Goal: Task Accomplishment & Management: Manage account settings

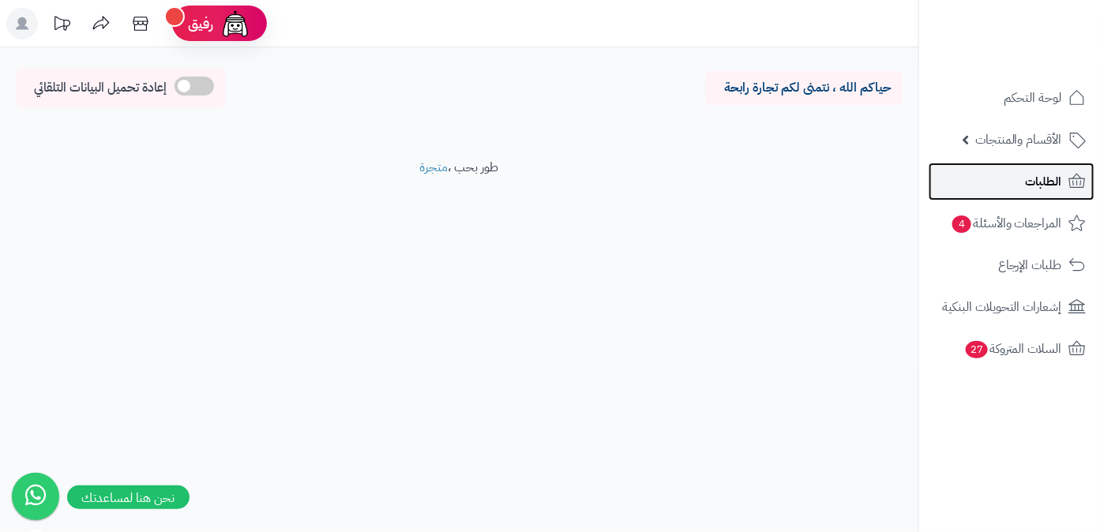
click at [1019, 194] on link "الطلبات" at bounding box center [1012, 182] width 166 height 38
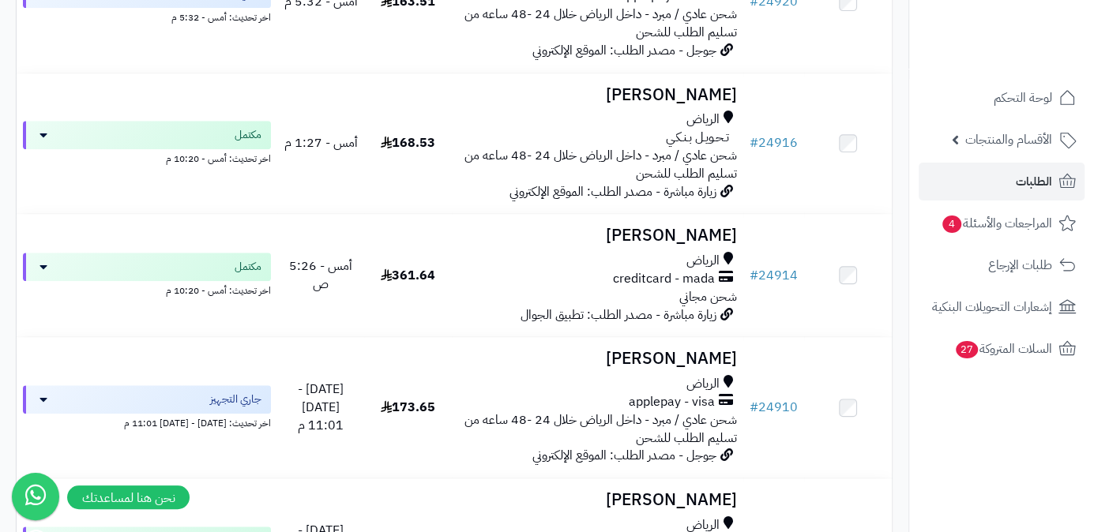
scroll to position [861, 0]
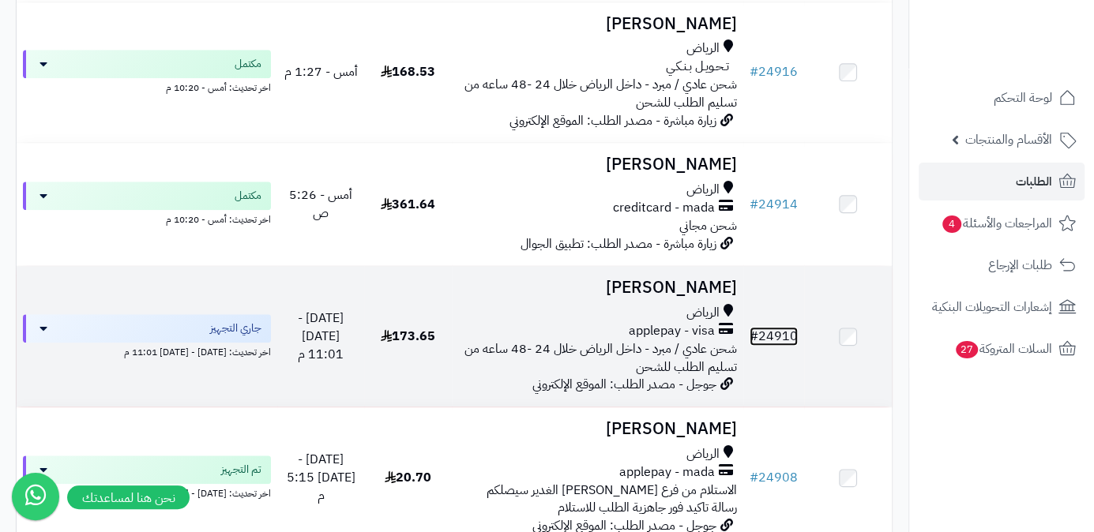
click at [773, 327] on link "# 24910" at bounding box center [774, 336] width 48 height 19
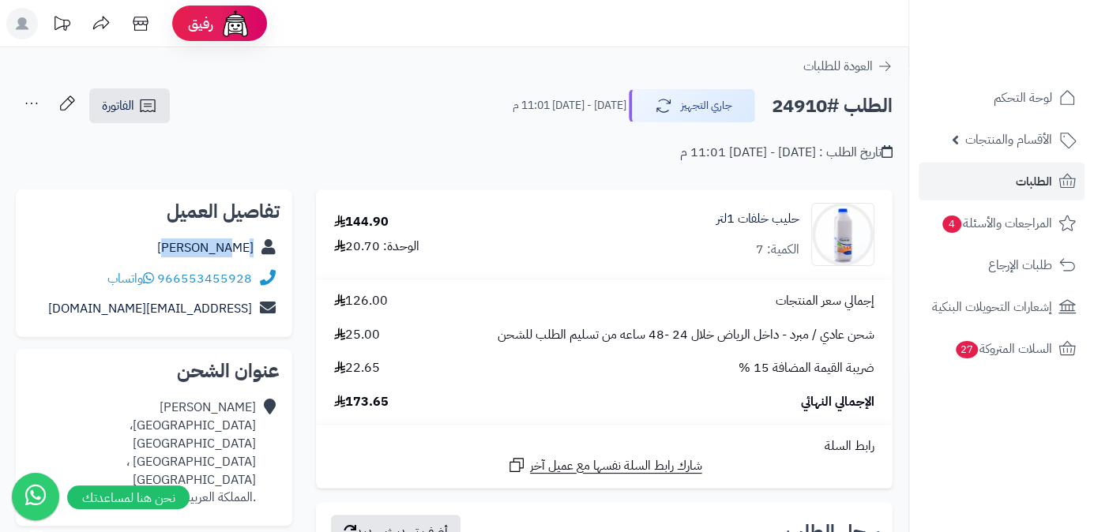
drag, startPoint x: 211, startPoint y: 255, endPoint x: 276, endPoint y: 259, distance: 64.9
click at [276, 259] on div "Eman Taha" at bounding box center [153, 248] width 251 height 31
copy div "Eman Taha"
drag, startPoint x: 186, startPoint y: 278, endPoint x: 256, endPoint y: 285, distance: 70.7
click at [256, 285] on div "966553455928 واتساب" at bounding box center [153, 279] width 251 height 31
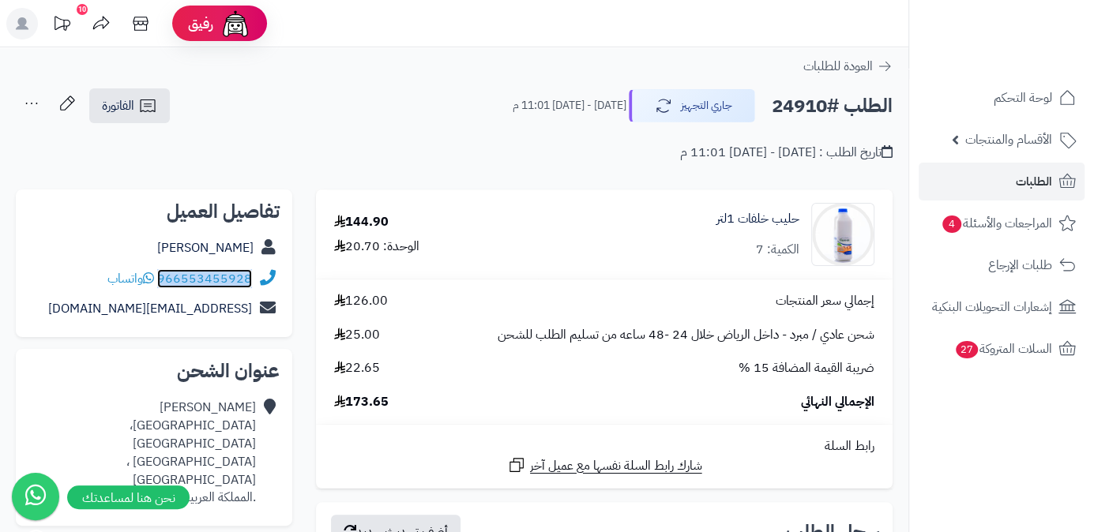
copy div "966553455928"
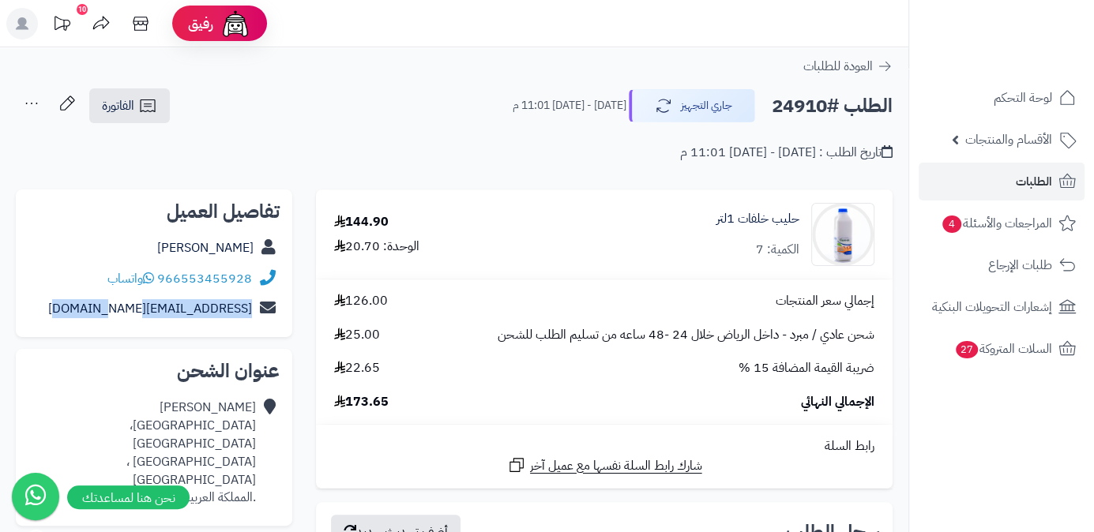
drag, startPoint x: 98, startPoint y: 308, endPoint x: 283, endPoint y: 327, distance: 185.8
click at [283, 327] on div "تفاصيل العميل Eman Taha 966553455928 واتساب roro.aqel1999@gmail.com" at bounding box center [154, 264] width 276 height 148
copy div "roro.aqel1999@gmail.com"
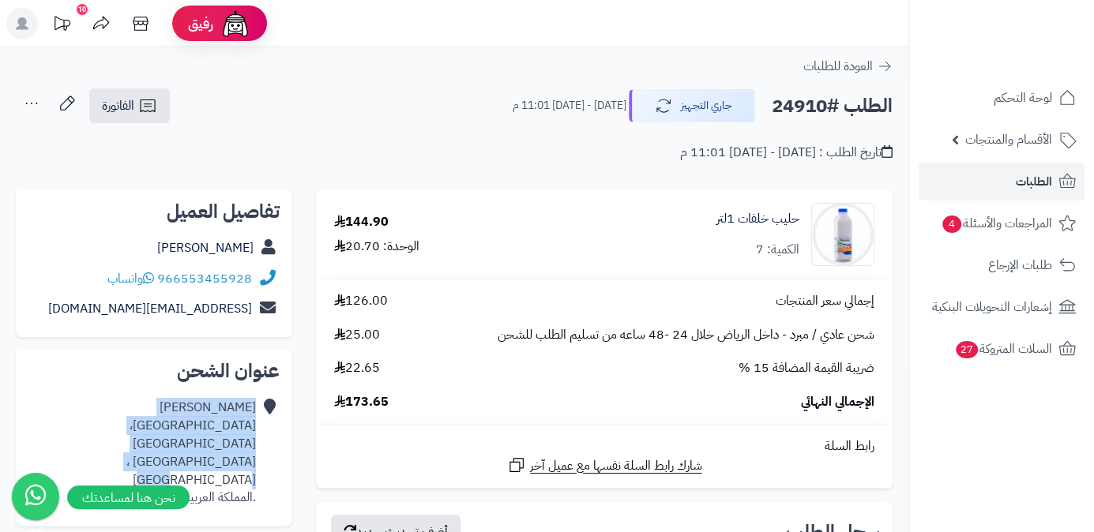
drag, startPoint x: 122, startPoint y: 445, endPoint x: 253, endPoint y: 444, distance: 131.1
click at [257, 445] on div "Eman Taha جامعة الملك سعود، جامعة الملك سعود جامعة الملك سعود ، الرياض .المملكة…" at bounding box center [153, 453] width 251 height 121
copy div "جامعة الملك سعود ، الرياض"
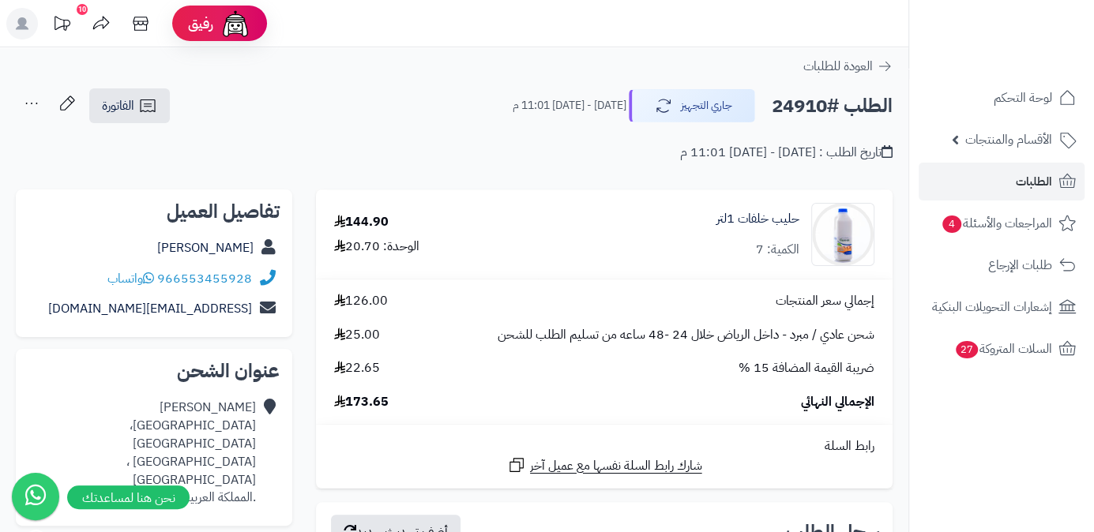
click at [783, 103] on h2 "الطلب #24910" at bounding box center [832, 106] width 121 height 32
copy h2 "24910"
drag, startPoint x: 347, startPoint y: 403, endPoint x: 410, endPoint y: 408, distance: 63.4
click at [410, 408] on div "الإجمالي النهائي 173.65" at bounding box center [604, 402] width 564 height 18
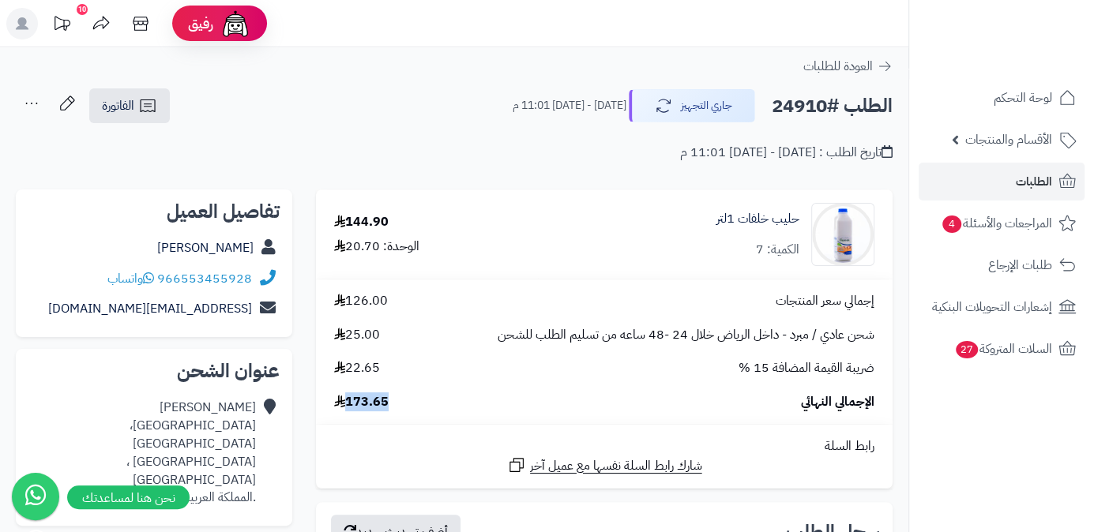
copy span "173.65"
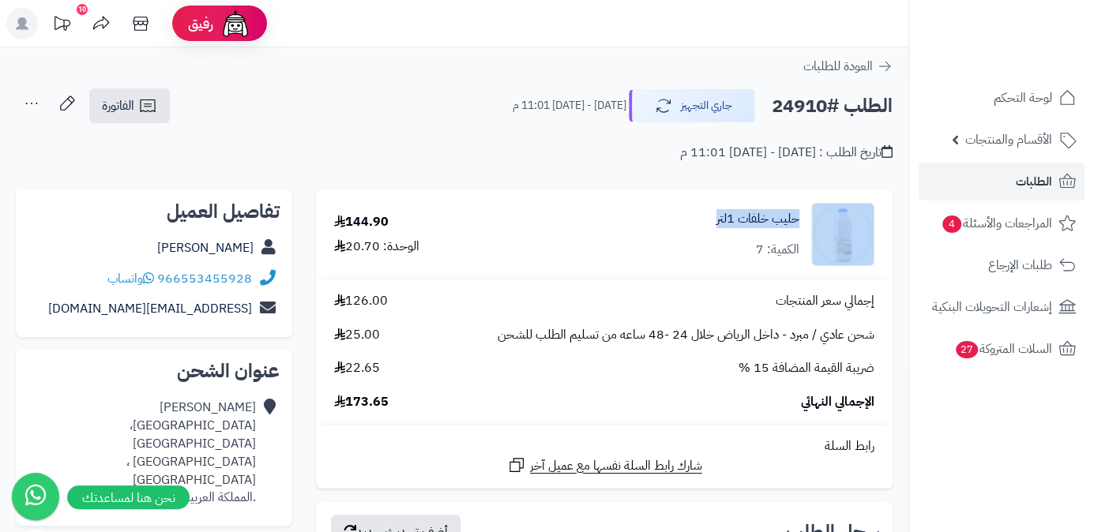
drag, startPoint x: 806, startPoint y: 217, endPoint x: 691, endPoint y: 218, distance: 114.5
click at [691, 218] on div "حليب خلفات 1لتر الكمية: 7" at bounding box center [715, 234] width 342 height 63
copy div "حليب خلفات 1لتر"
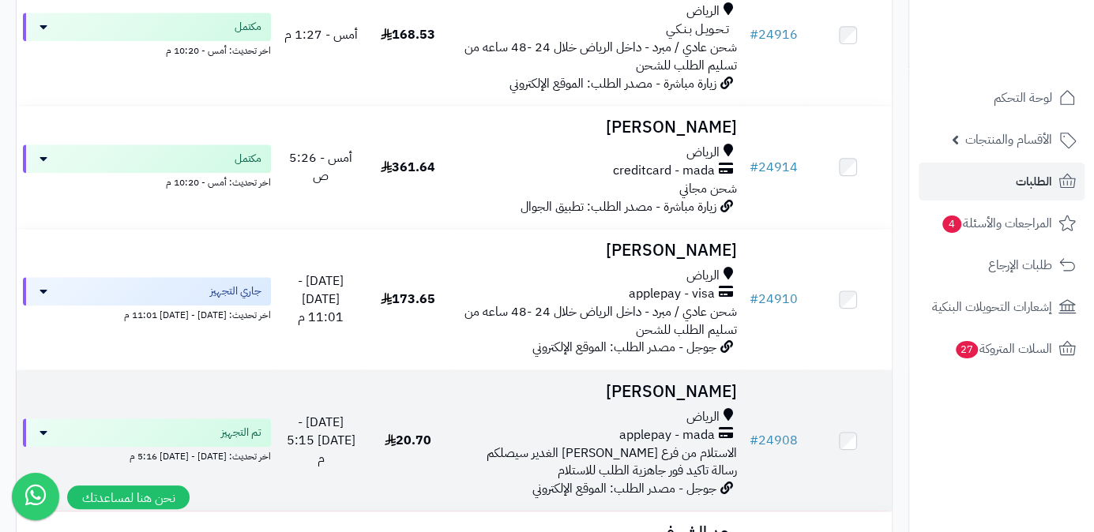
scroll to position [1005, 0]
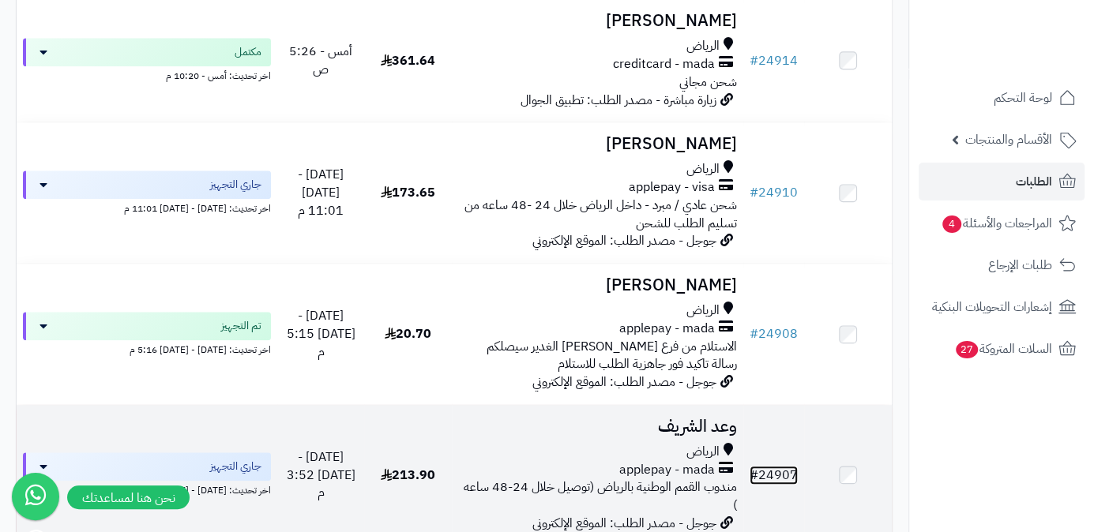
click at [778, 466] on link "# 24907" at bounding box center [774, 475] width 48 height 19
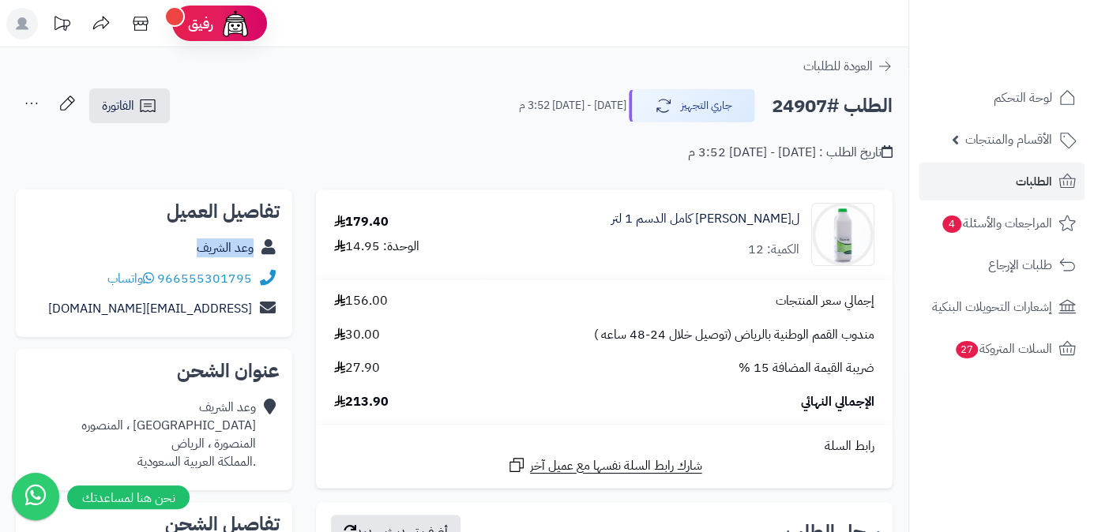
drag, startPoint x: 190, startPoint y: 246, endPoint x: 253, endPoint y: 257, distance: 64.1
click at [253, 257] on div "وعد الشريف" at bounding box center [153, 248] width 251 height 31
copy link "وعد الشريف"
click at [783, 100] on h2 "الطلب #24907" at bounding box center [832, 106] width 121 height 32
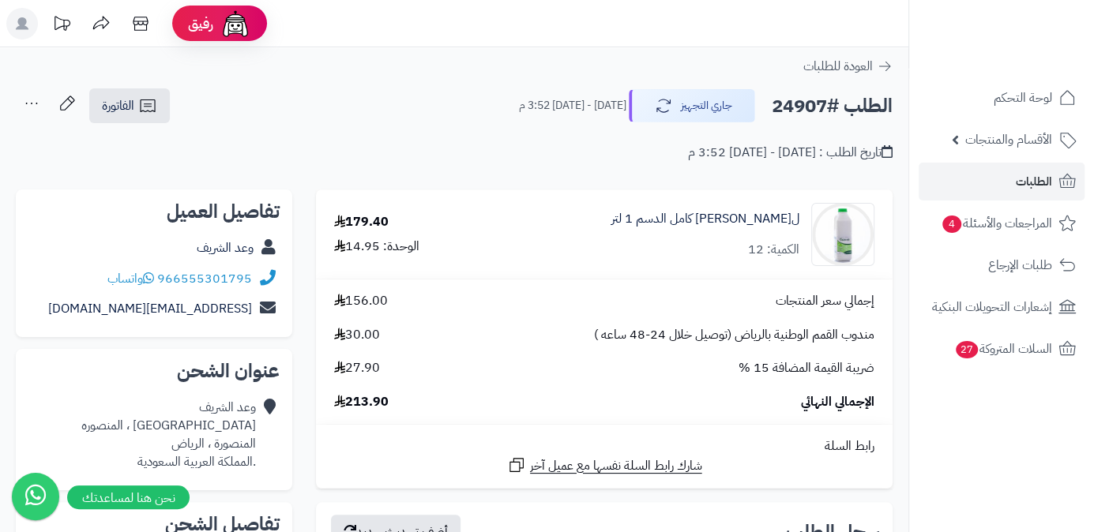
copy h2 "24907"
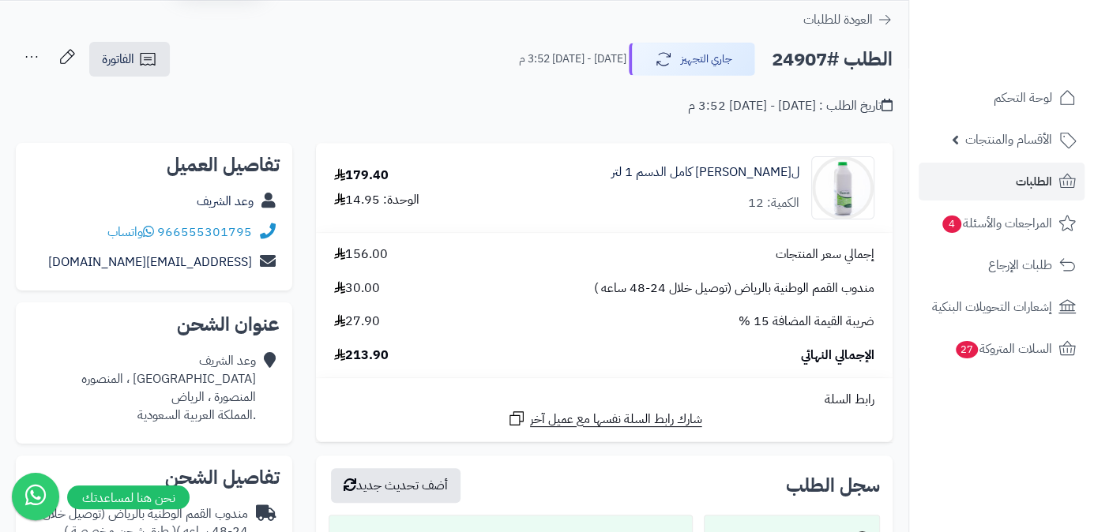
scroll to position [71, 0]
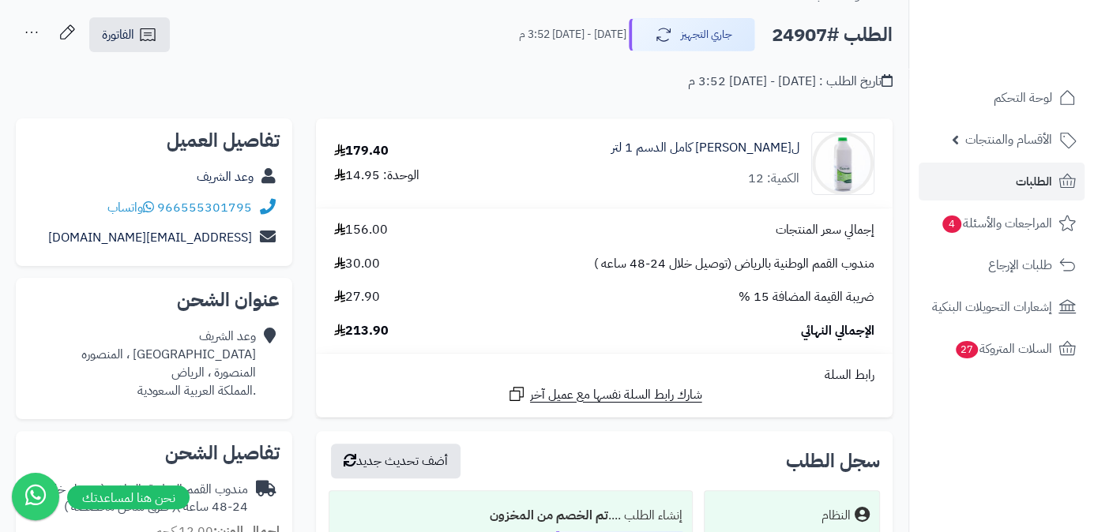
drag, startPoint x: 349, startPoint y: 333, endPoint x: 391, endPoint y: 333, distance: 41.9
click at [391, 333] on div "الإجمالي النهائي 213.90" at bounding box center [604, 331] width 564 height 18
copy span "213.90"
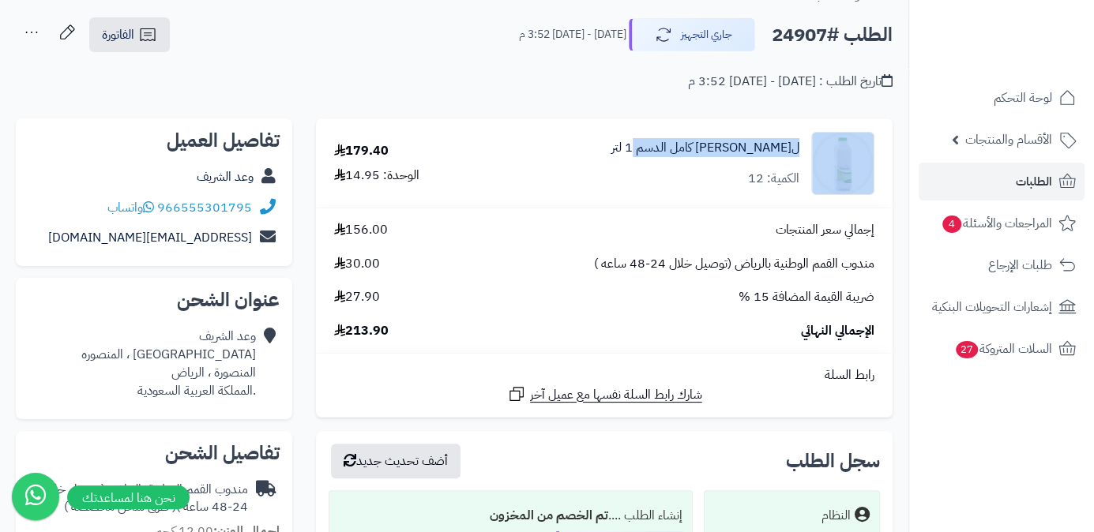
drag, startPoint x: 669, startPoint y: 148, endPoint x: 807, endPoint y: 149, distance: 138.2
click at [807, 149] on div "لبن ماعز كامل الدسم 1 لتر الكمية: 12" at bounding box center [687, 163] width 397 height 63
copy div "لبن ماعز كامل الدسم 1 لتر"
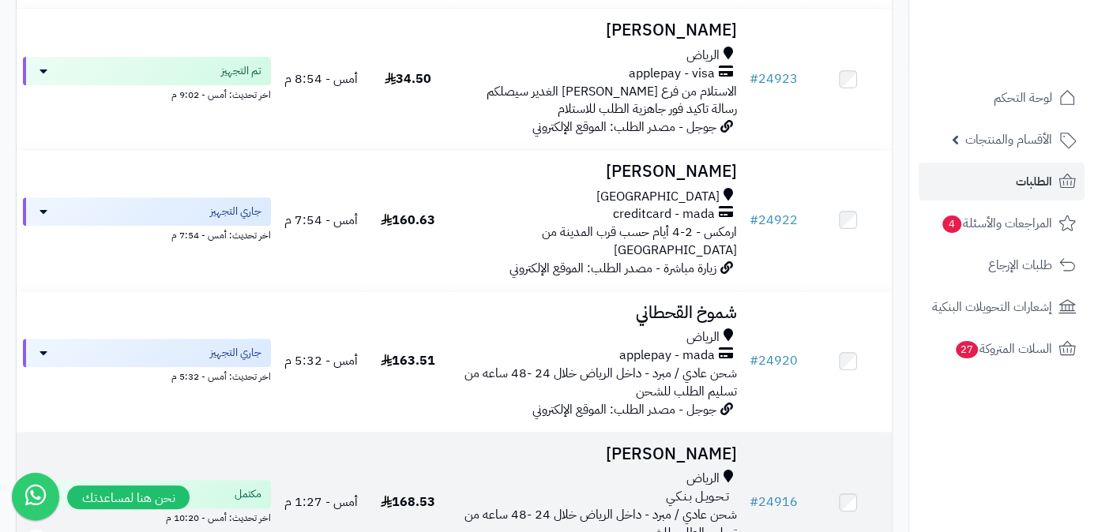
scroll to position [215, 0]
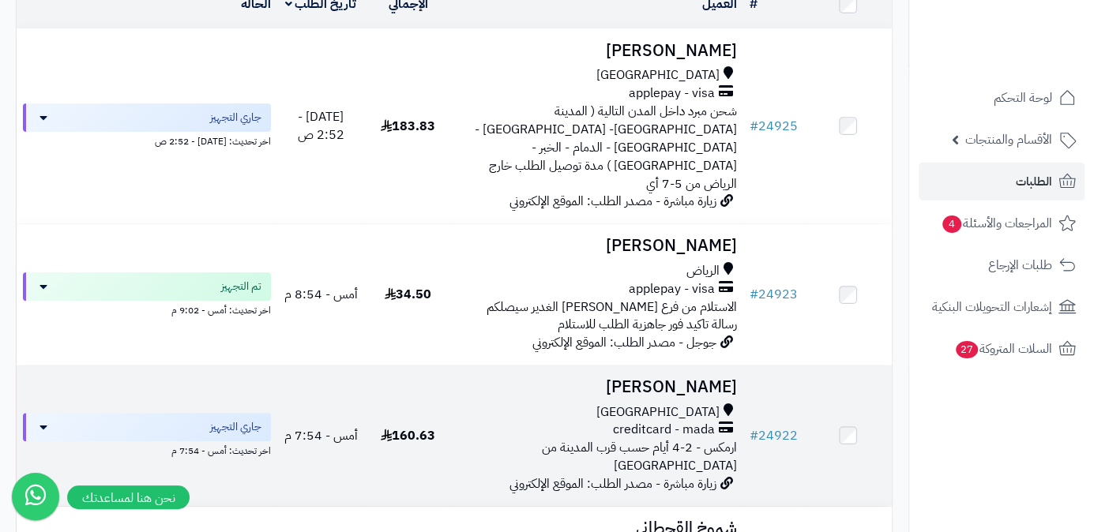
click at [716, 378] on h3 "[PERSON_NAME]" at bounding box center [597, 387] width 279 height 18
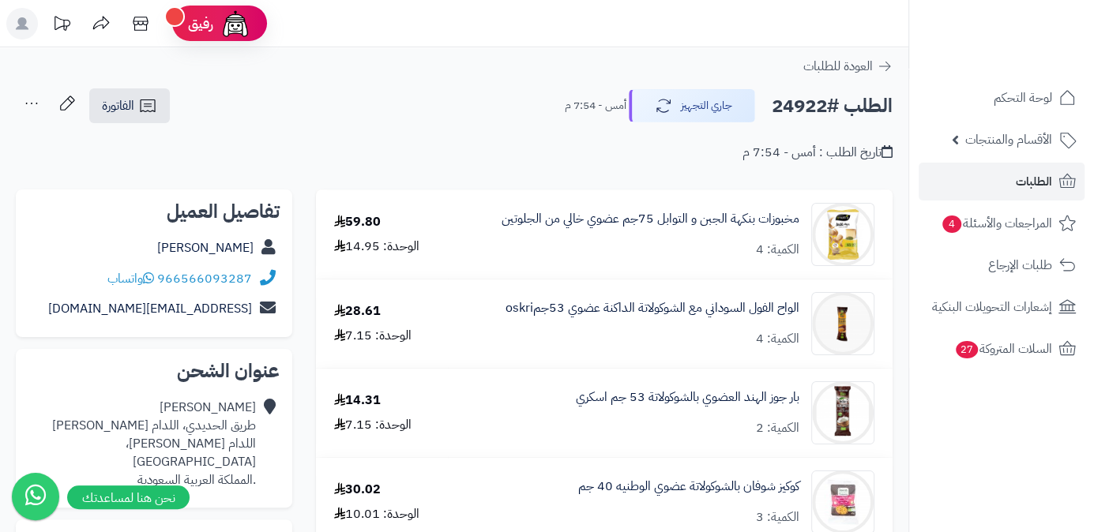
drag, startPoint x: 186, startPoint y: 253, endPoint x: 273, endPoint y: 263, distance: 88.3
click at [273, 263] on div "تفاصيل العميل ظافر الدوسري 966566093287 واتساب sero9099@gmail.com" at bounding box center [154, 264] width 276 height 148
drag, startPoint x: 255, startPoint y: 245, endPoint x: 182, endPoint y: 254, distance: 73.2
click at [182, 254] on div "ظافر الدوسري" at bounding box center [153, 248] width 251 height 31
copy div "ظافر الدوسري"
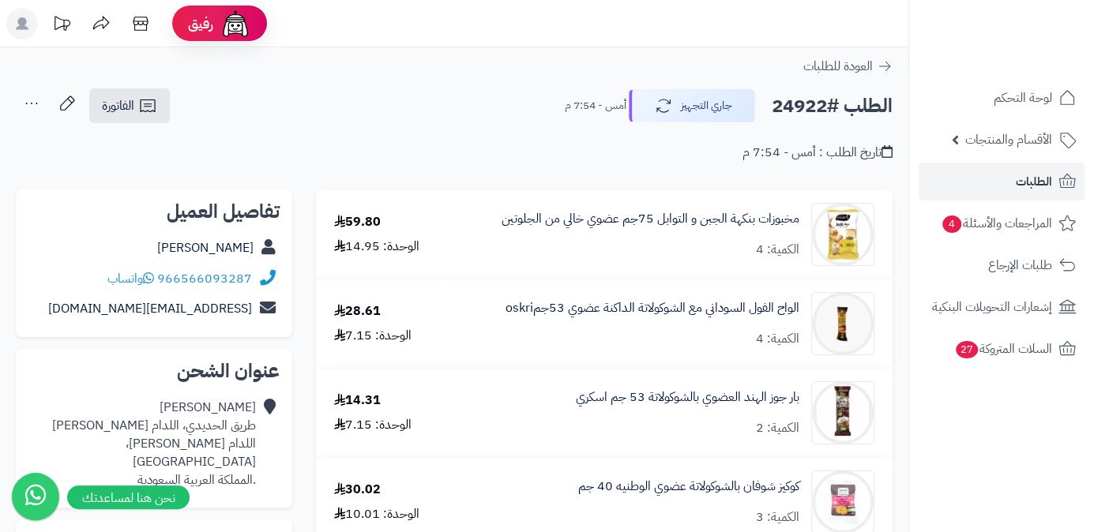
click at [801, 107] on h2 "الطلب #24922" at bounding box center [832, 106] width 121 height 32
copy h2 "24922"
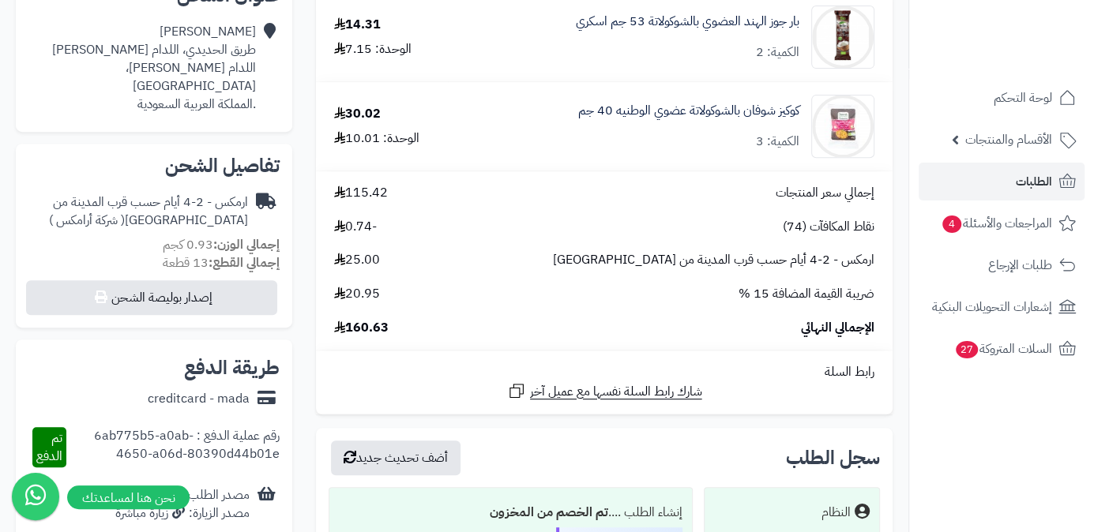
scroll to position [430, 0]
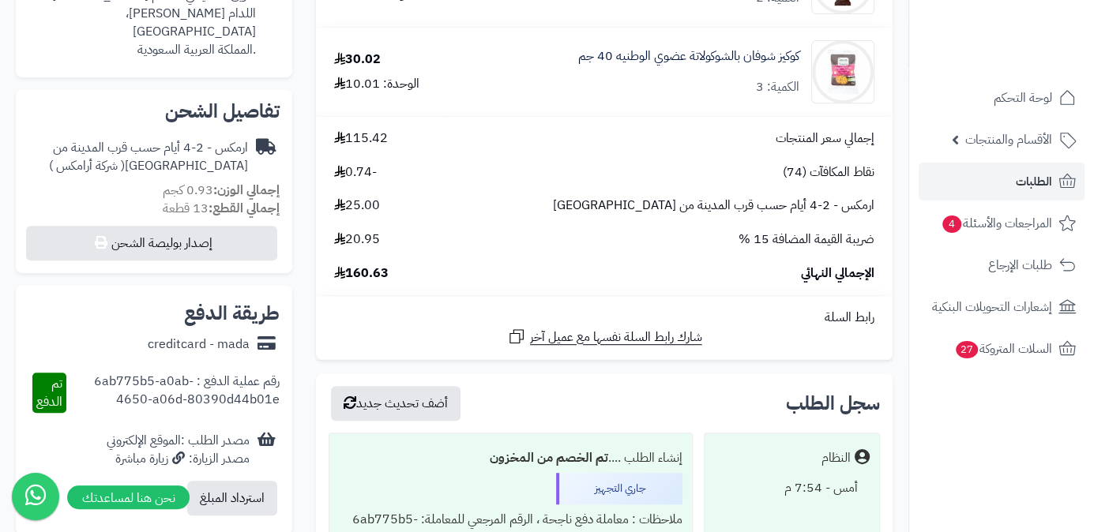
drag, startPoint x: 392, startPoint y: 274, endPoint x: 345, endPoint y: 278, distance: 46.8
click at [345, 278] on div "الإجمالي النهائي 160.63" at bounding box center [604, 274] width 564 height 18
copy span "160.63"
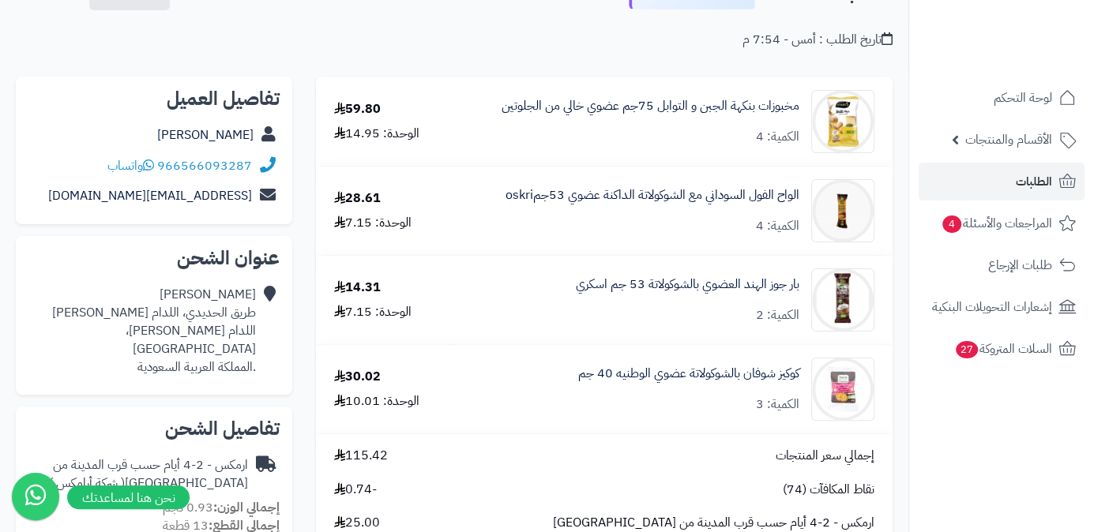
scroll to position [0, 0]
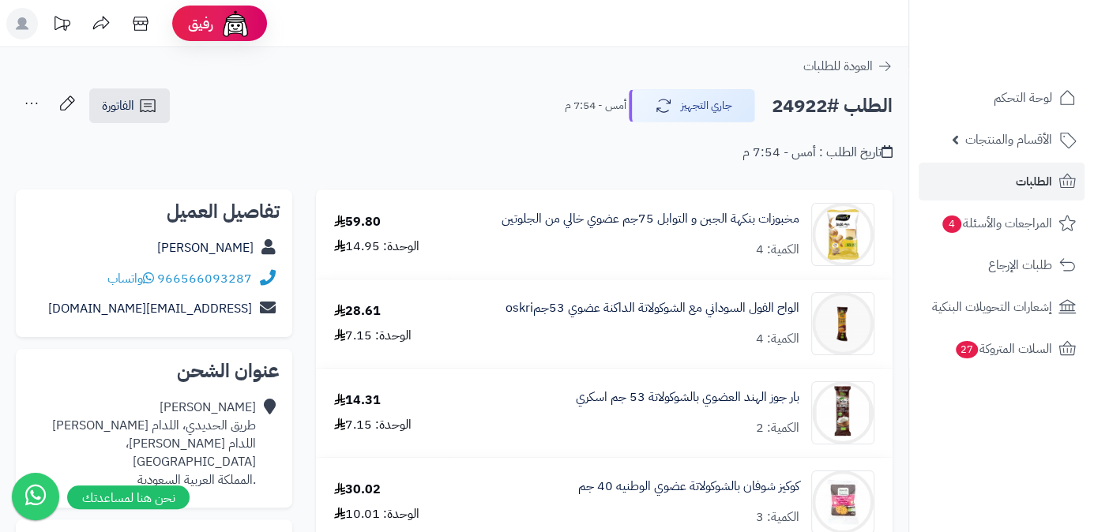
click at [776, 104] on h2 "الطلب #24922" at bounding box center [832, 106] width 121 height 32
drag, startPoint x: 776, startPoint y: 104, endPoint x: 766, endPoint y: 93, distance: 14.6
click at [766, 93] on div "الطلب #24922 جاري التجهيز أمس - 7:54 م" at bounding box center [722, 105] width 342 height 33
click at [779, 100] on h2 "الطلب #24922" at bounding box center [832, 106] width 121 height 32
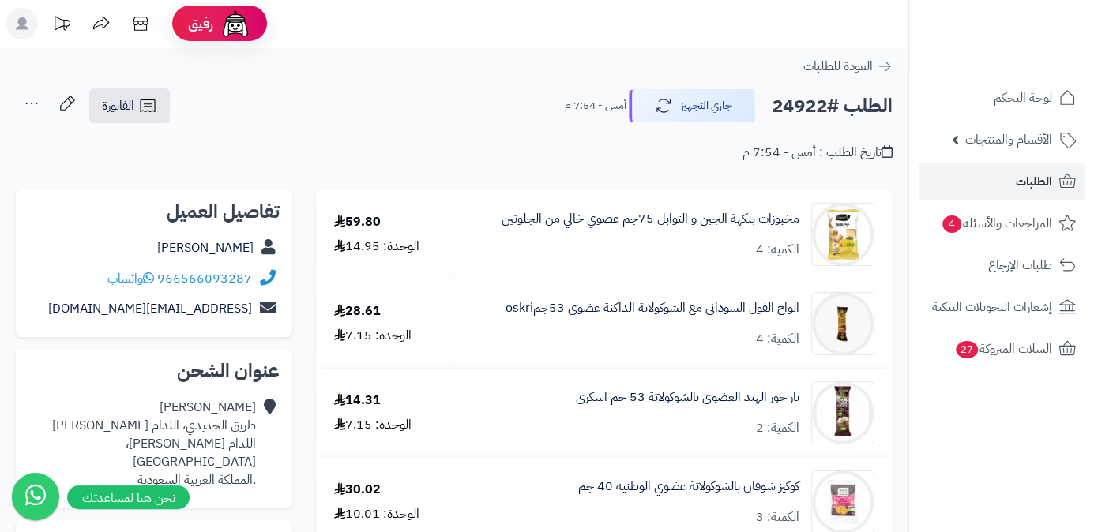
click at [779, 100] on h2 "الطلب #24922" at bounding box center [832, 106] width 121 height 32
copy h2 "24922"
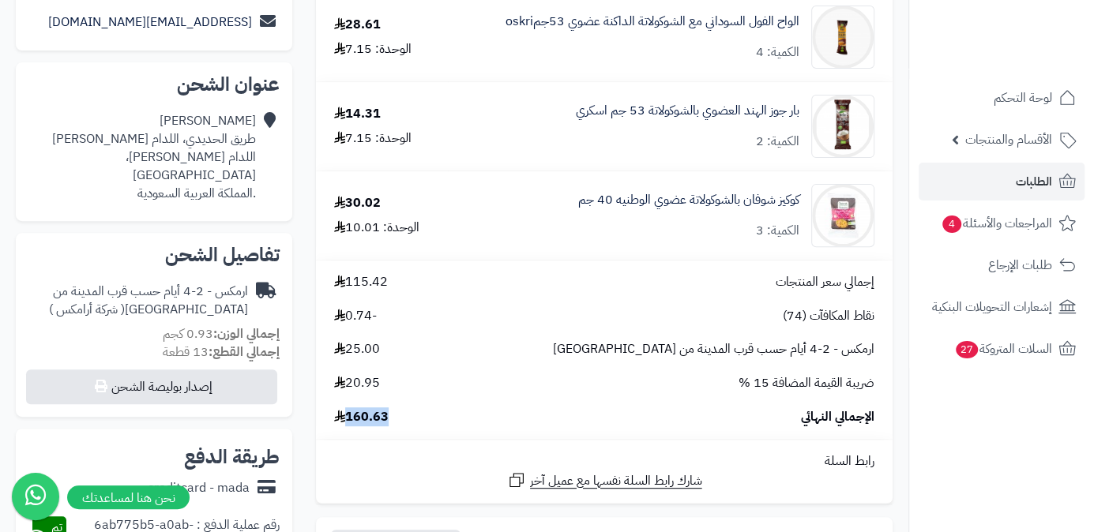
drag, startPoint x: 347, startPoint y: 419, endPoint x: 393, endPoint y: 423, distance: 46.8
click at [393, 423] on div "الإجمالي النهائي 160.63" at bounding box center [604, 417] width 564 height 18
copy span "160.63"
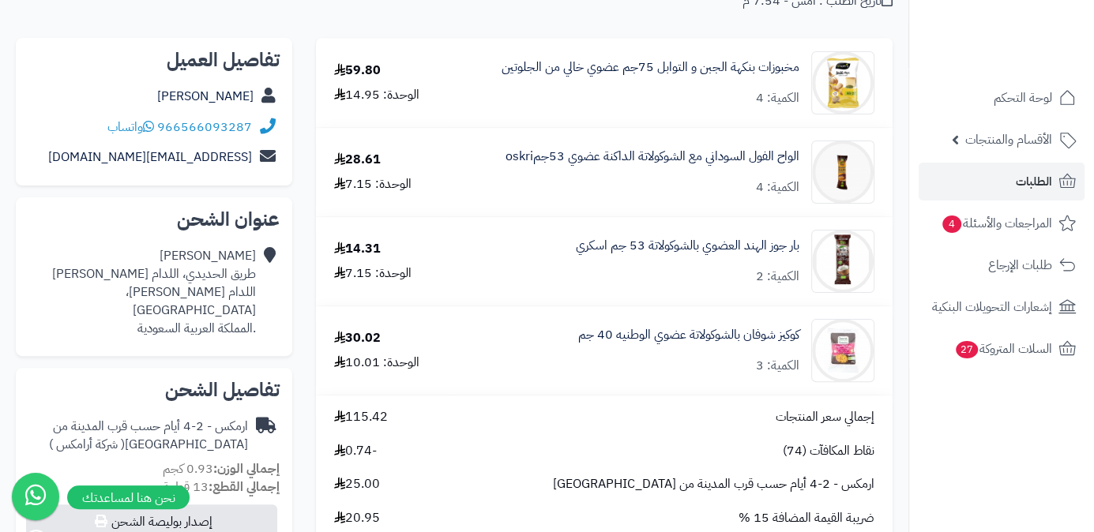
scroll to position [0, 0]
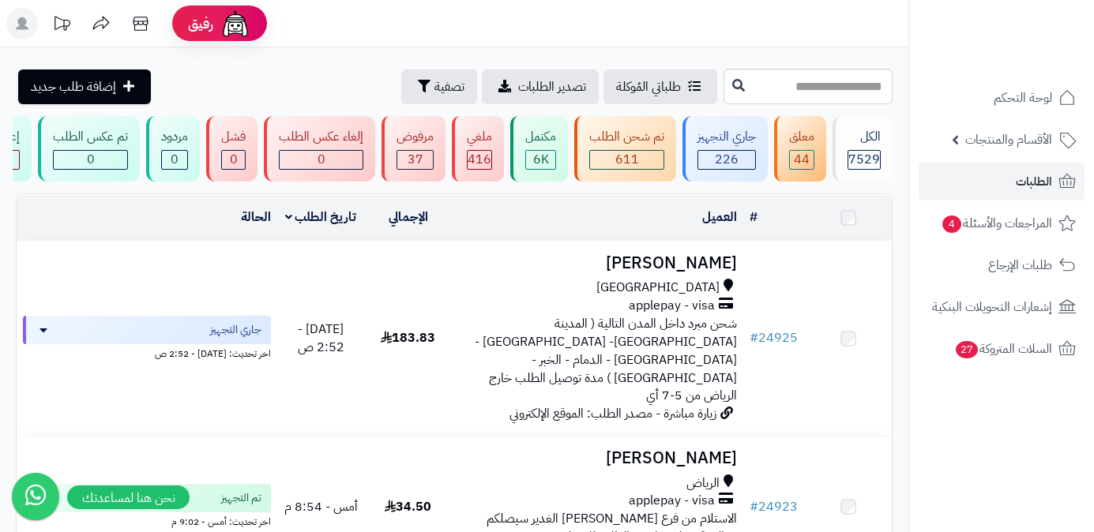
scroll to position [215, 0]
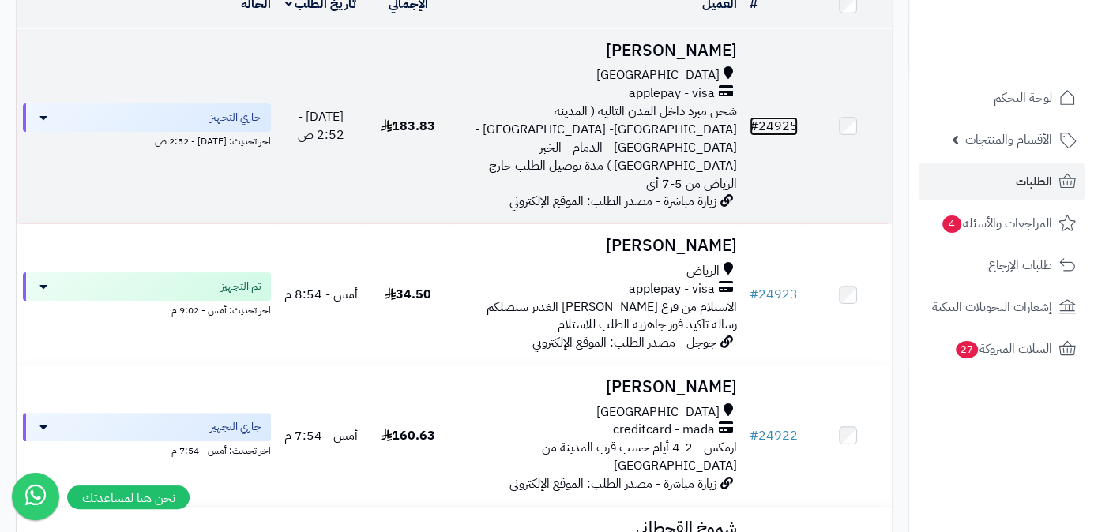
click at [796, 117] on link "# 24925" at bounding box center [774, 126] width 48 height 19
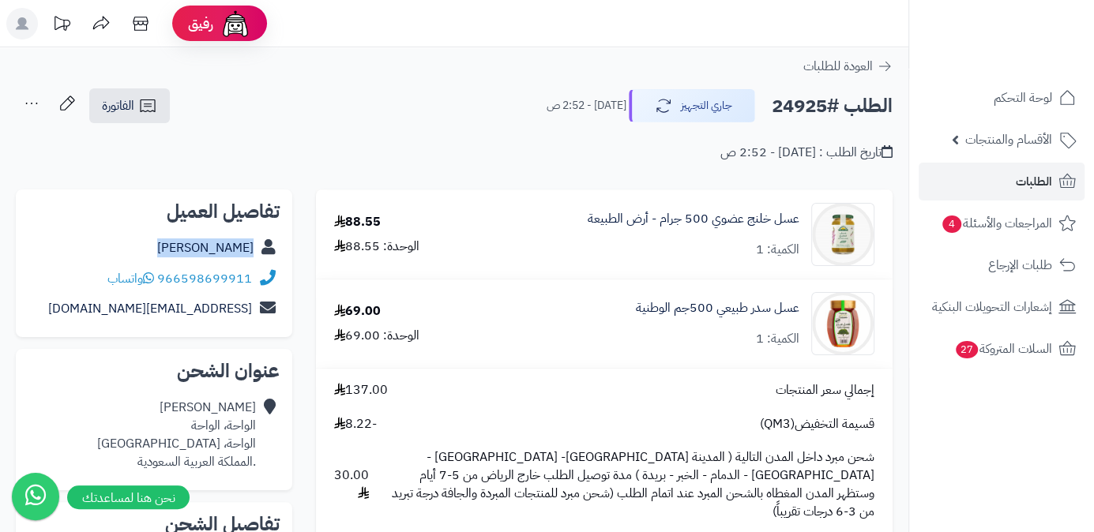
drag, startPoint x: 183, startPoint y: 250, endPoint x: 269, endPoint y: 256, distance: 86.3
click at [269, 256] on div "[PERSON_NAME]" at bounding box center [153, 248] width 251 height 31
copy div "[PERSON_NAME]"
drag, startPoint x: 159, startPoint y: 276, endPoint x: 270, endPoint y: 284, distance: 111.6
click at [270, 284] on div "966598699911 واتساب" at bounding box center [153, 279] width 251 height 31
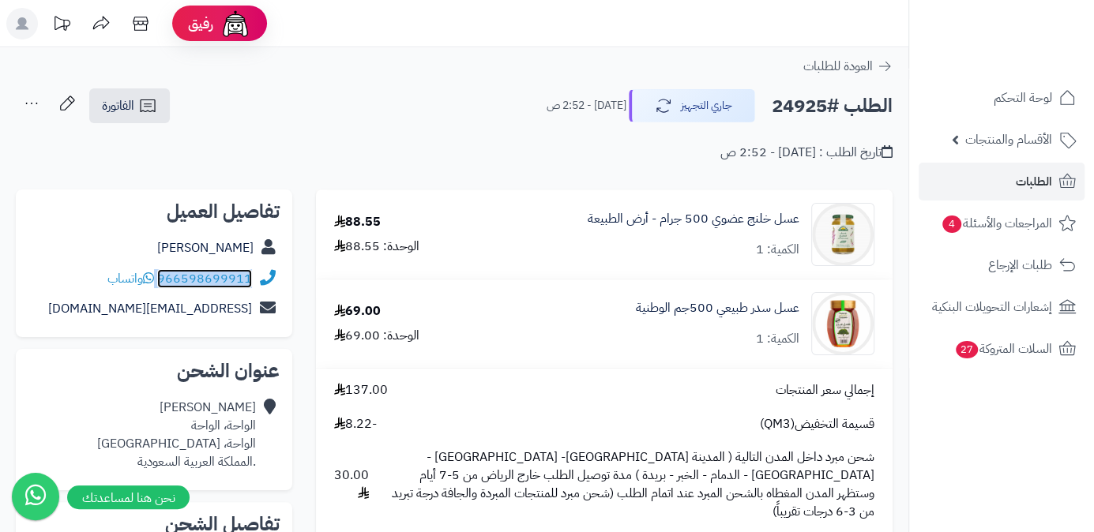
copy div "966598699911"
drag, startPoint x: 130, startPoint y: 312, endPoint x: 269, endPoint y: 314, distance: 138.2
click at [269, 314] on div "[EMAIL_ADDRESS][DOMAIN_NAME]" at bounding box center [153, 309] width 251 height 31
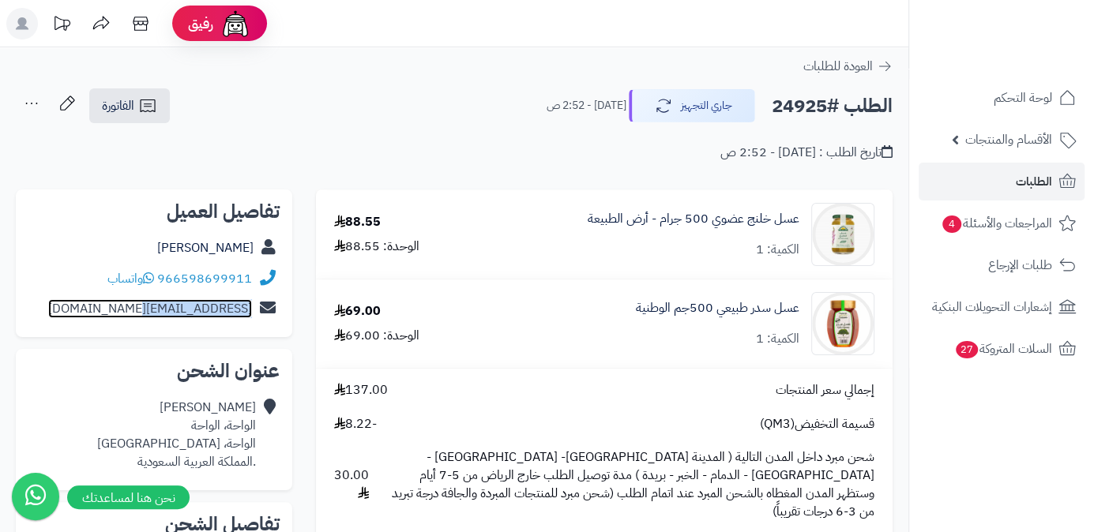
copy div "[EMAIL_ADDRESS][DOMAIN_NAME]"
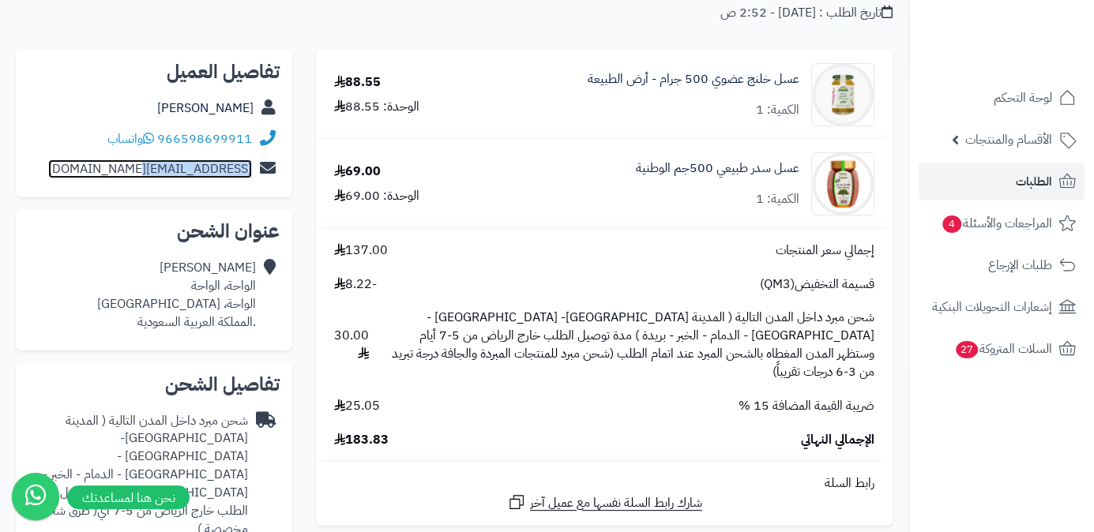
scroll to position [143, 0]
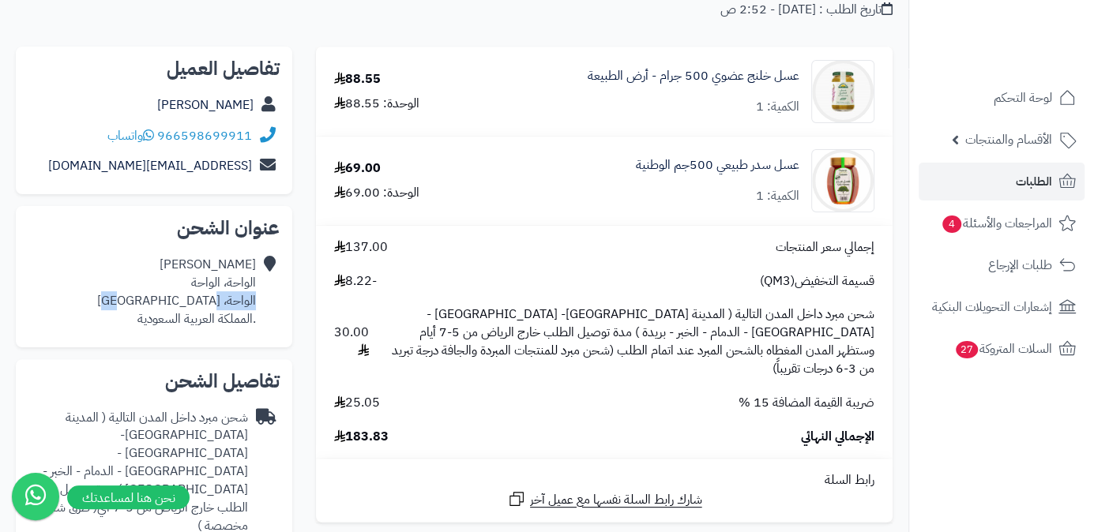
drag, startPoint x: 197, startPoint y: 302, endPoint x: 256, endPoint y: 306, distance: 58.6
click at [256, 306] on div "[PERSON_NAME]، الواحة الواحة، [GEOGRAPHIC_DATA] .المملكة العربية السعودية" at bounding box center [153, 292] width 251 height 85
copy div "الواحة، [GEOGRAPHIC_DATA]"
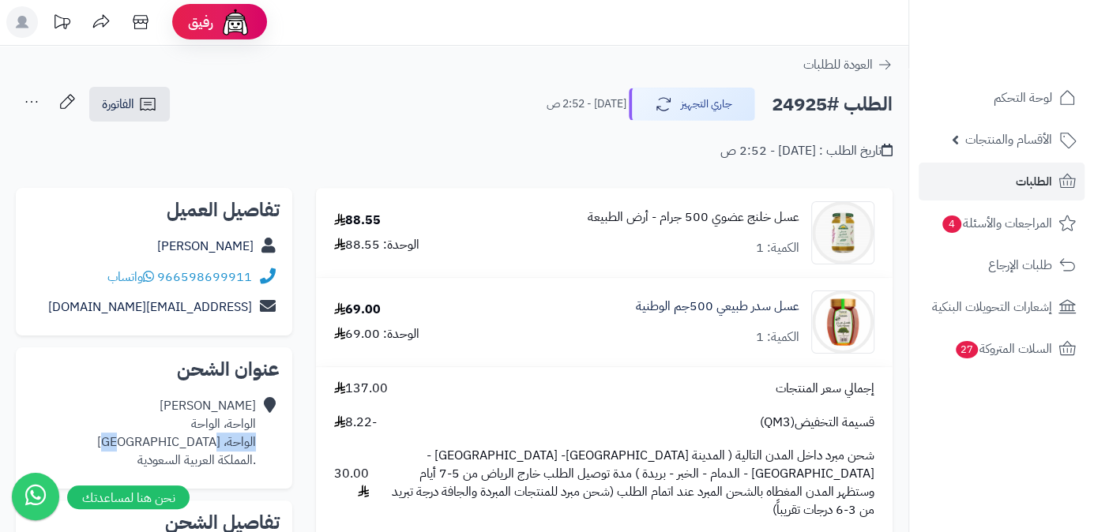
scroll to position [0, 0]
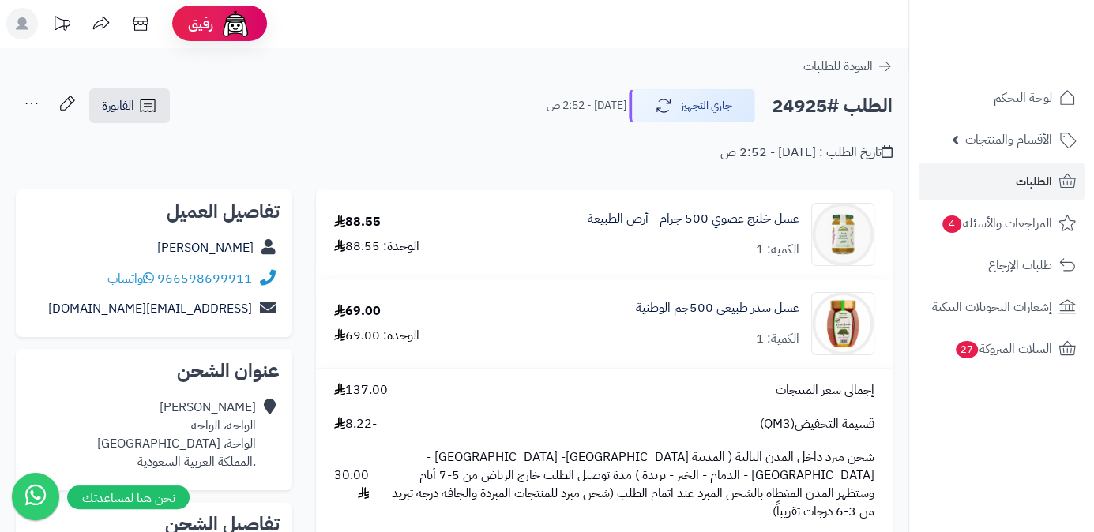
click at [822, 111] on h2 "الطلب #24925" at bounding box center [832, 106] width 121 height 32
click at [803, 106] on h2 "الطلب #24925" at bounding box center [832, 106] width 121 height 32
copy h2 "24925"
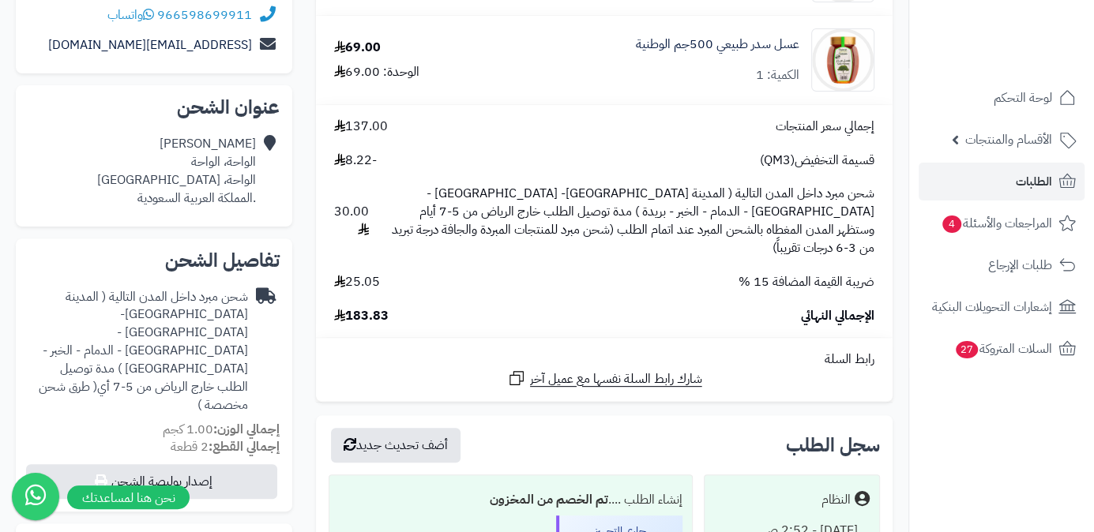
scroll to position [287, 0]
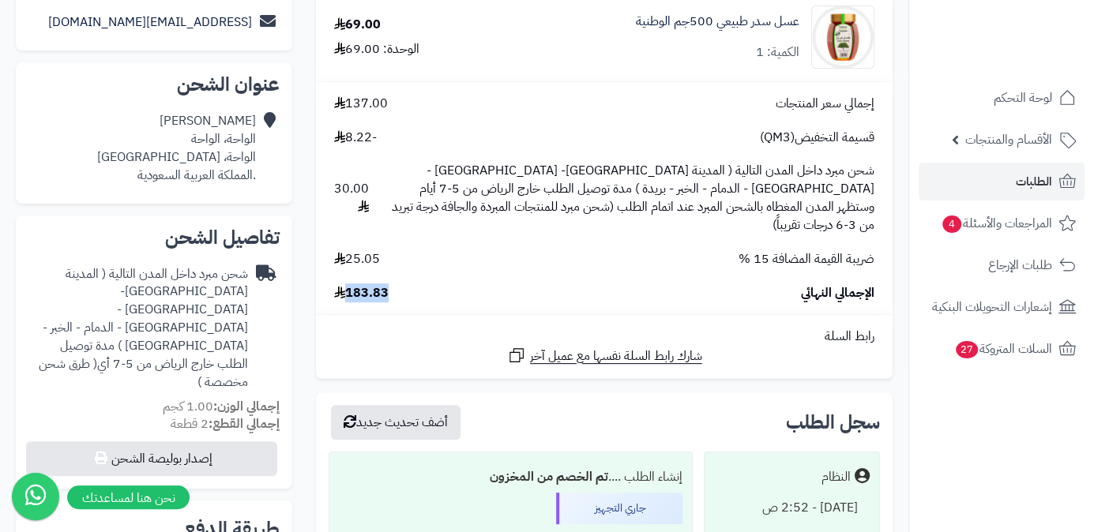
drag, startPoint x: 348, startPoint y: 274, endPoint x: 404, endPoint y: 278, distance: 57.0
click at [404, 284] on div "الإجمالي النهائي 183.83" at bounding box center [604, 293] width 564 height 18
copy span "183.83"
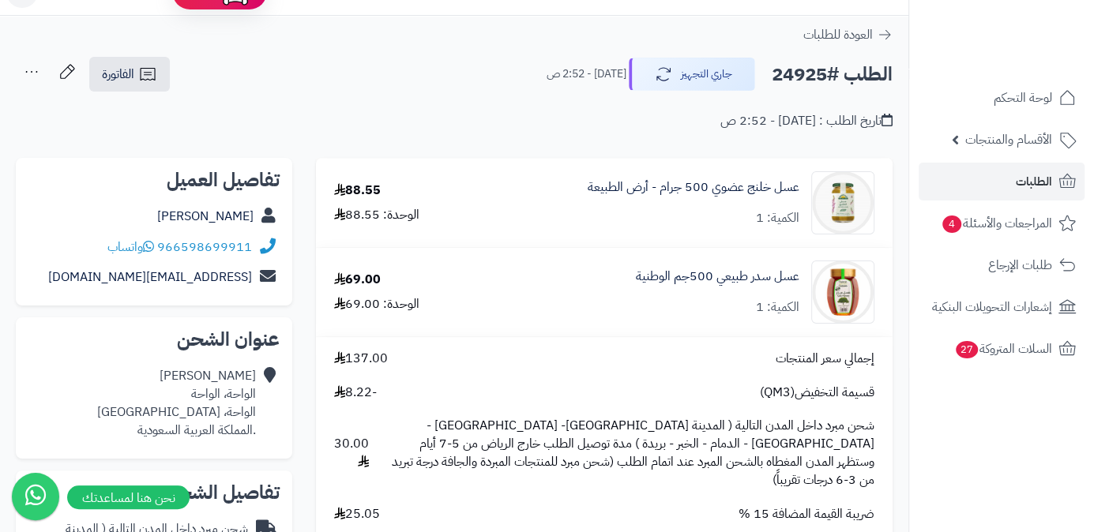
scroll to position [0, 0]
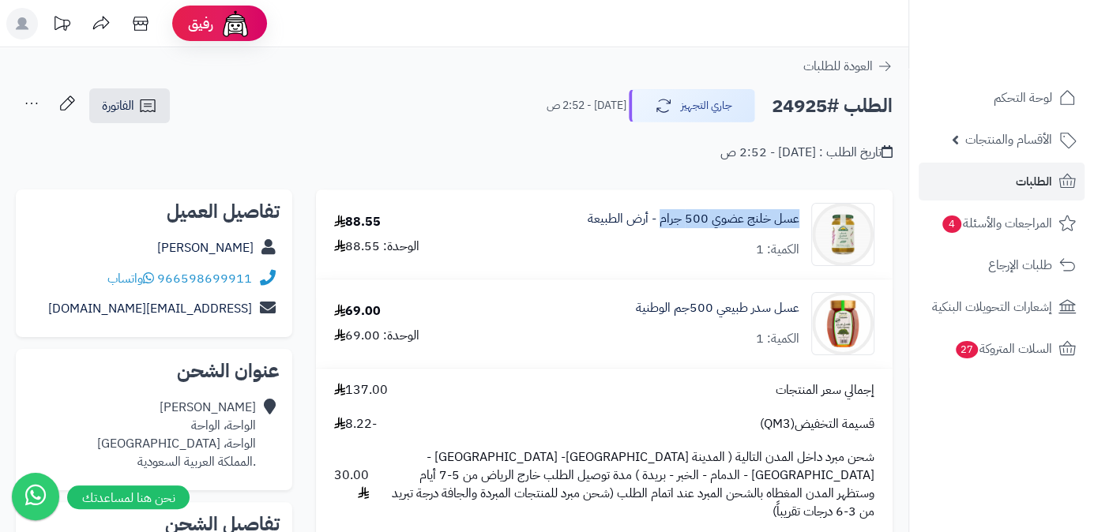
drag, startPoint x: 795, startPoint y: 217, endPoint x: 661, endPoint y: 227, distance: 133.9
click at [661, 227] on div "عسل خلنج عضوي 500 جرام - أرض الطبيعة الكمية: 1" at bounding box center [687, 234] width 397 height 63
copy link "[PERSON_NAME] عضوي 500 جرام"
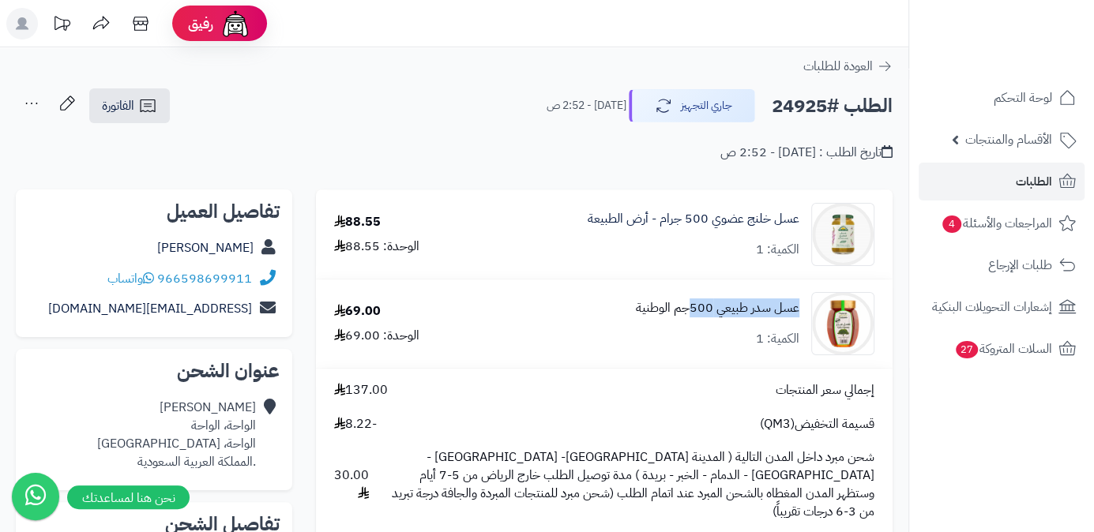
drag, startPoint x: 803, startPoint y: 312, endPoint x: 696, endPoint y: 314, distance: 107.4
click at [690, 266] on div "عسل سدر طبيعي 500جم الوطنية الكمية: 1" at bounding box center [687, 234] width 397 height 63
copy link "عسل سدر طبيعي 500"
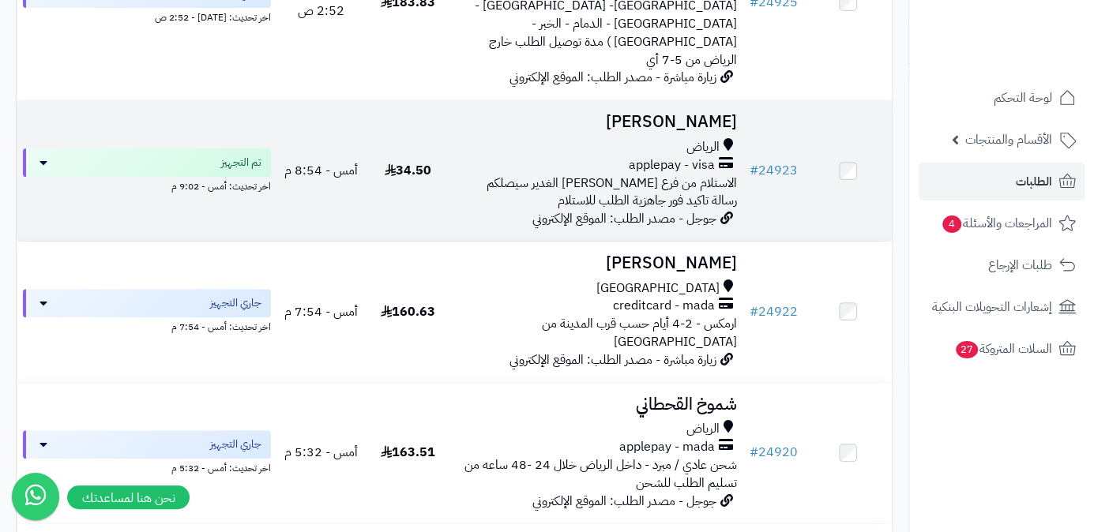
scroll to position [430, 0]
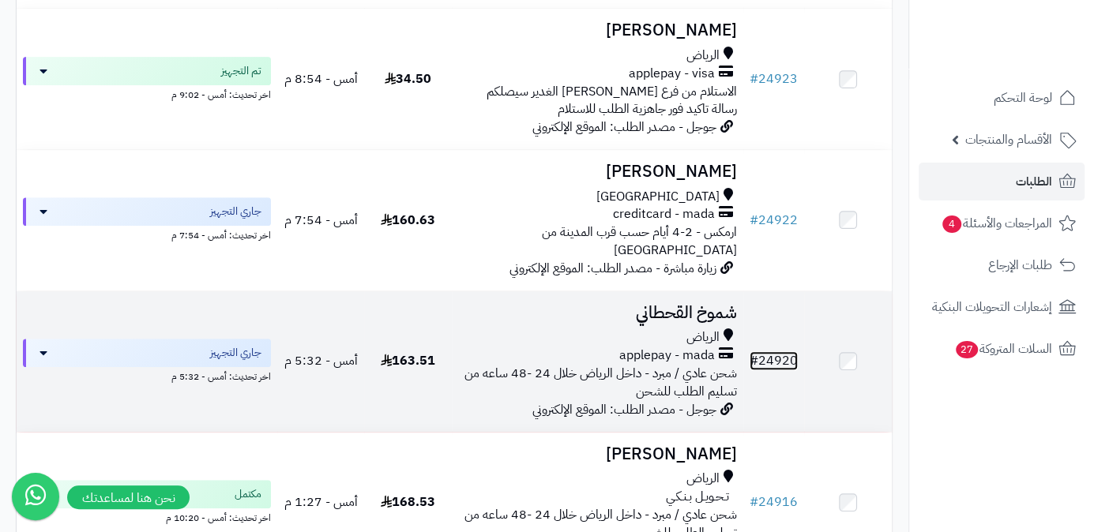
click at [772, 351] on link "# 24920" at bounding box center [774, 360] width 48 height 19
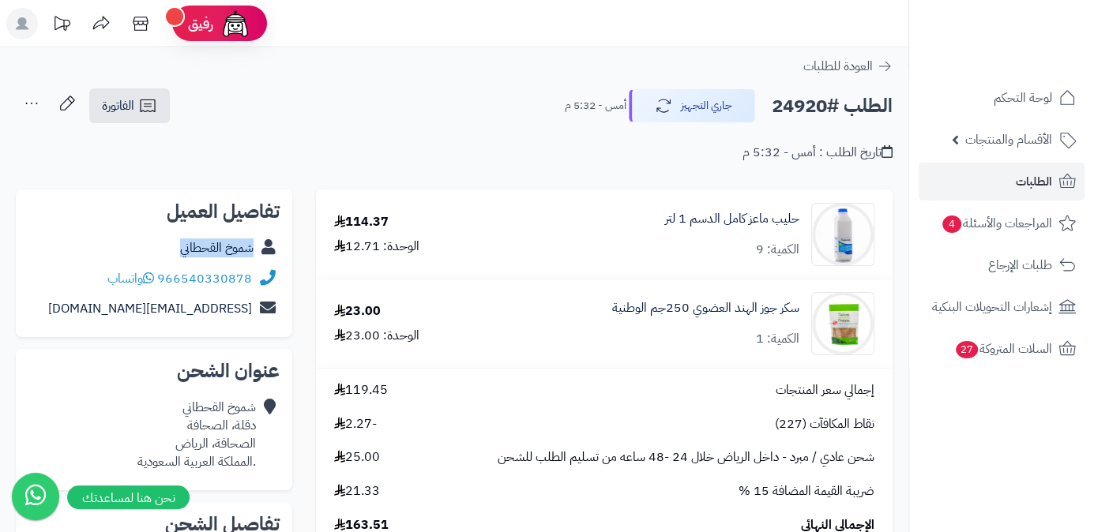
drag, startPoint x: 176, startPoint y: 252, endPoint x: 264, endPoint y: 255, distance: 87.7
click at [264, 255] on div "شموخ القحطاني" at bounding box center [153, 248] width 251 height 31
copy div "شموخ القحطاني"
drag, startPoint x: 257, startPoint y: 446, endPoint x: 209, endPoint y: 445, distance: 49.0
click at [216, 447] on div "شموخ القحطاني دقلة، الصحافة الصحافة، الرياض .المملكة العربية السعودية" at bounding box center [153, 435] width 251 height 85
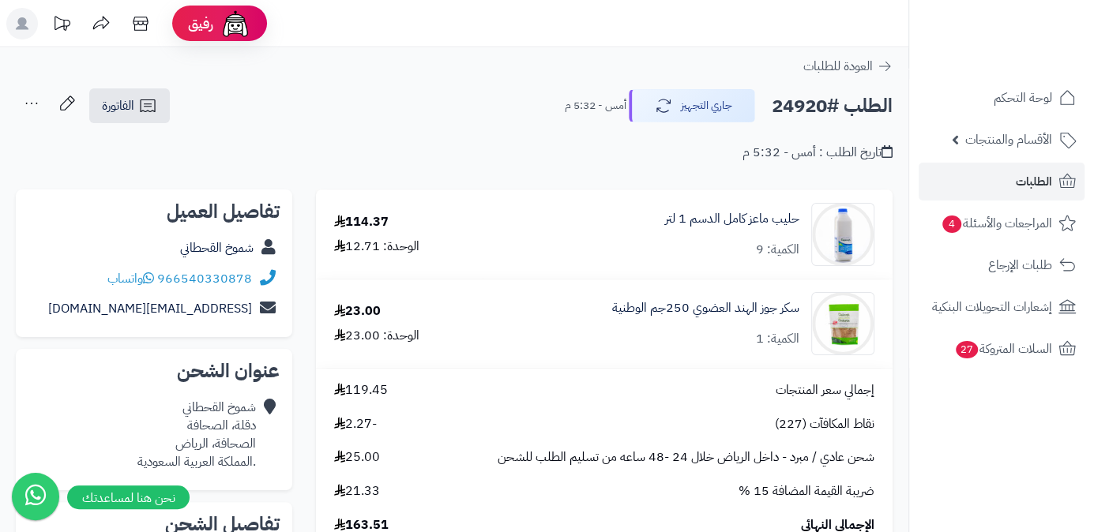
click at [171, 446] on div "شموخ القحطاني دقلة، الصحافة الصحافة، الرياض .المملكة العربية السعودية" at bounding box center [196, 435] width 118 height 72
drag, startPoint x: 171, startPoint y: 446, endPoint x: 257, endPoint y: 449, distance: 85.4
click at [257, 449] on div "شموخ القحطاني دقلة، الصحافة الصحافة، الرياض .المملكة العربية السعودية" at bounding box center [153, 435] width 251 height 85
copy div "الصحافة، الرياض"
click at [790, 103] on h2 "الطلب #24920" at bounding box center [832, 106] width 121 height 32
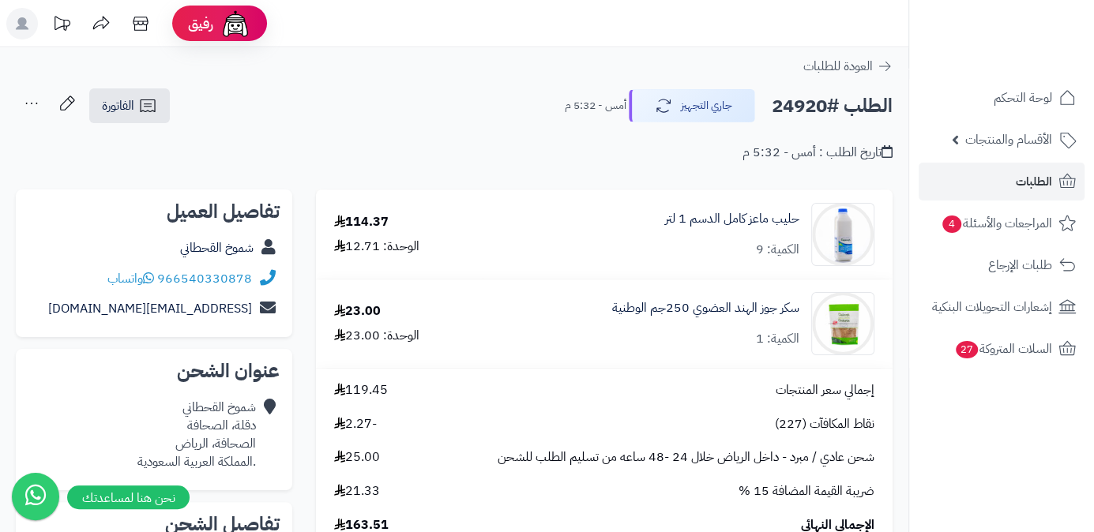
click at [790, 103] on h2 "الطلب #24920" at bounding box center [832, 106] width 121 height 32
copy h2 "24920"
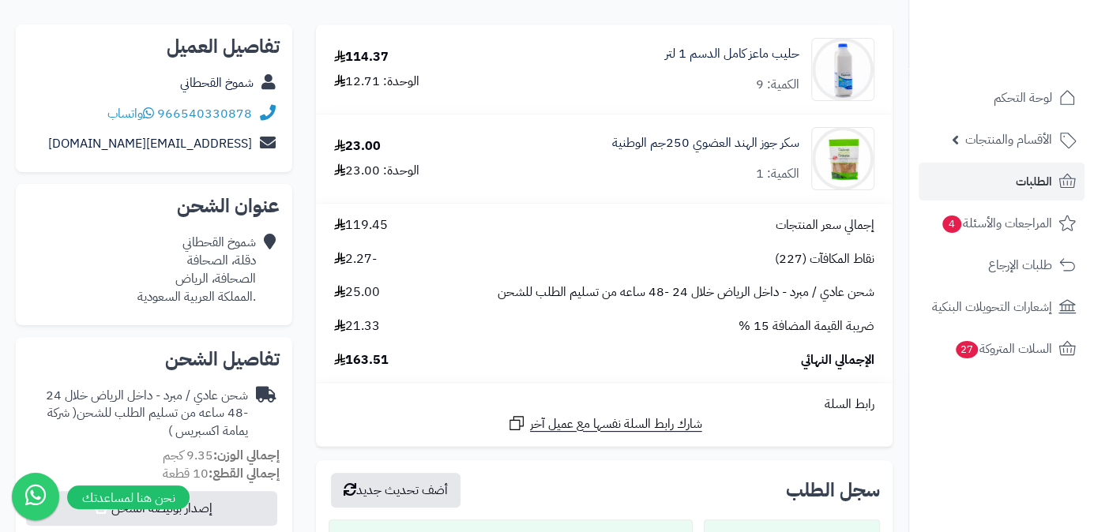
scroll to position [287, 0]
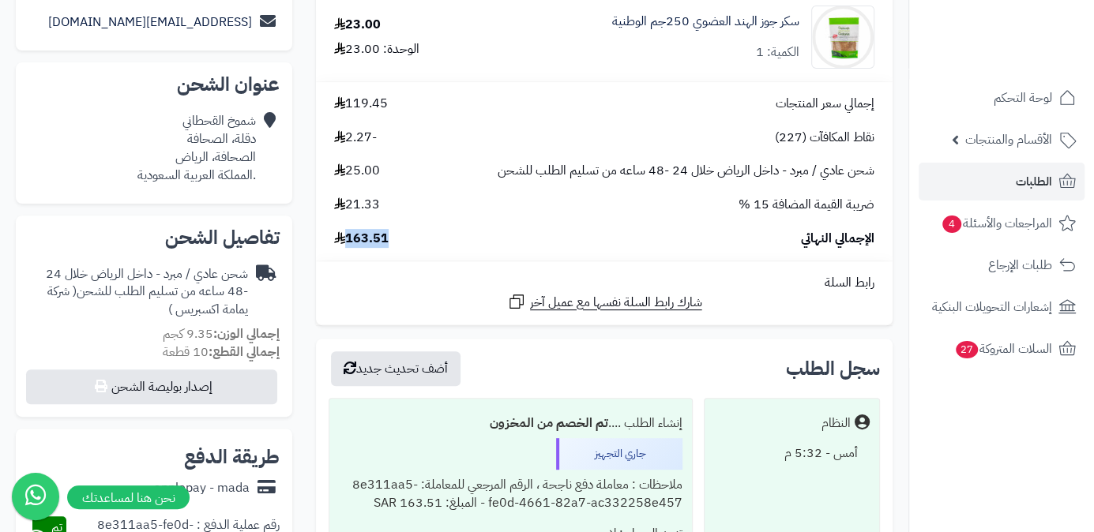
drag, startPoint x: 344, startPoint y: 240, endPoint x: 401, endPoint y: 240, distance: 57.7
click at [401, 240] on div "الإجمالي النهائي 163.51" at bounding box center [604, 239] width 564 height 18
copy span "163.51"
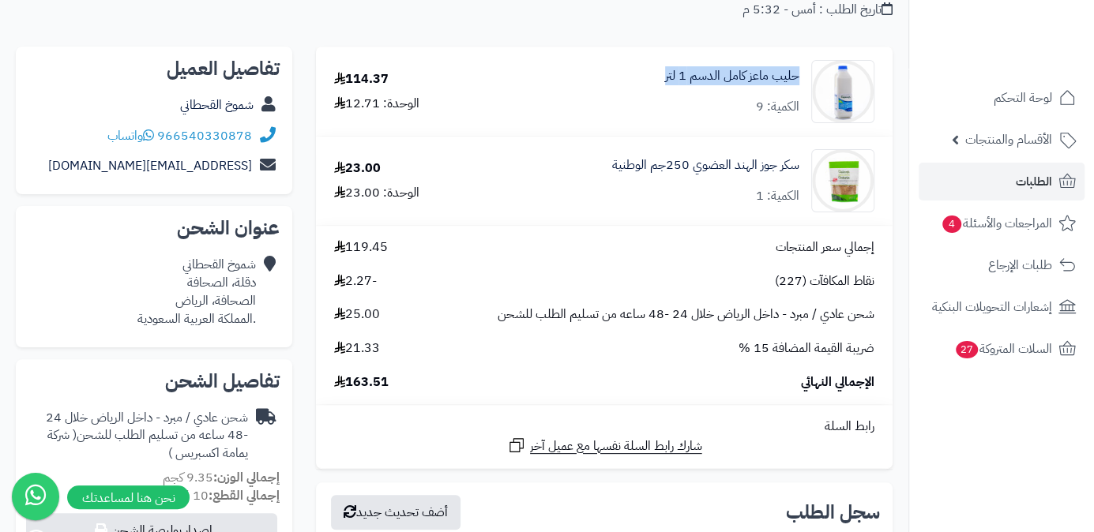
drag, startPoint x: 656, startPoint y: 74, endPoint x: 802, endPoint y: 78, distance: 146.2
click at [802, 78] on div "حليب ماعز كامل الدسم 1 لتر الكمية: 9" at bounding box center [687, 91] width 397 height 63
copy link "حليب ماعز كامل الدسم 1 لتر"
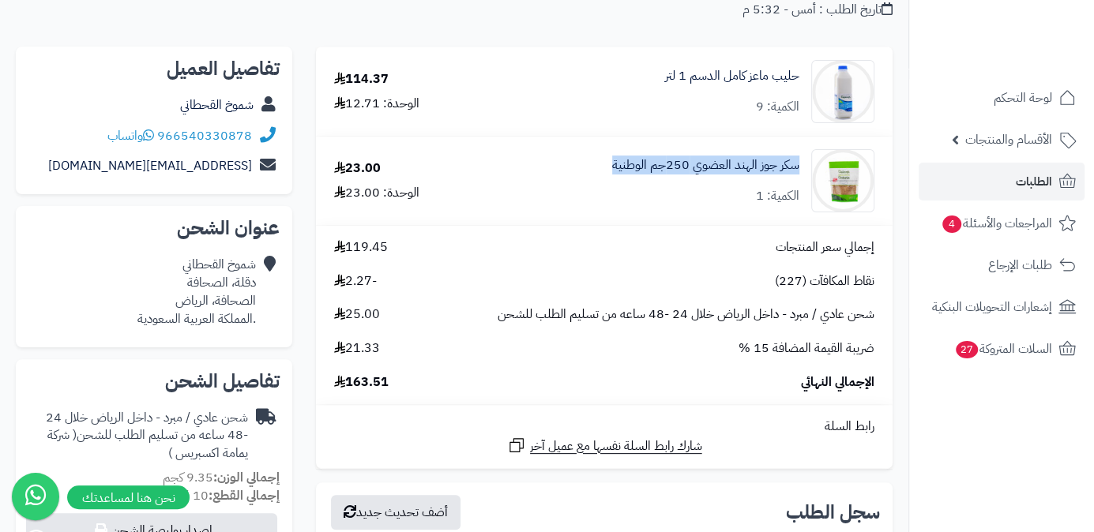
drag, startPoint x: 604, startPoint y: 169, endPoint x: 800, endPoint y: 163, distance: 196.0
click at [800, 123] on div "سكر جوز الهند العضوي 250جم الوطنية الكمية: 1" at bounding box center [687, 91] width 397 height 63
copy link "سكر جوز الهند العضوي 250جم الوطنية"
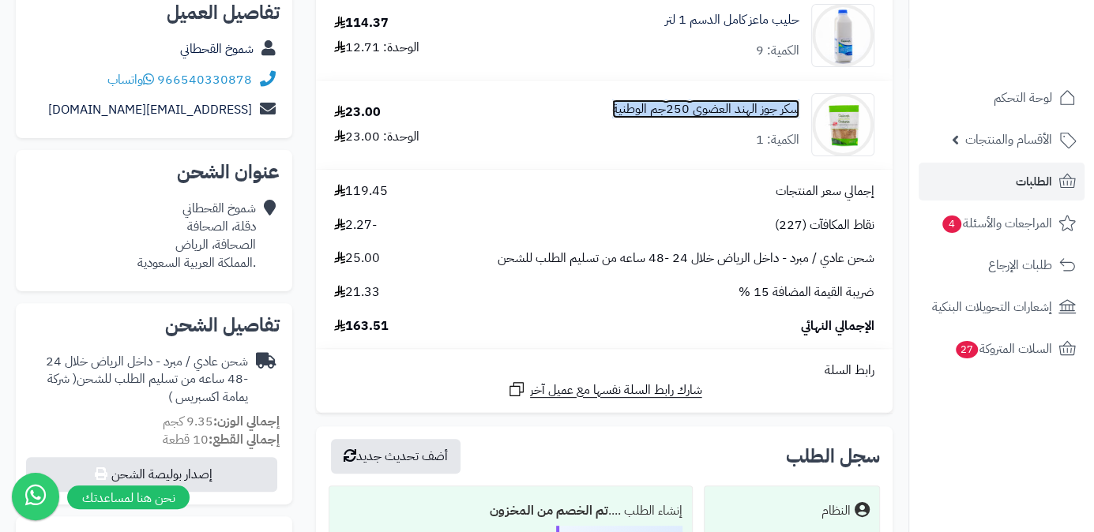
scroll to position [215, 0]
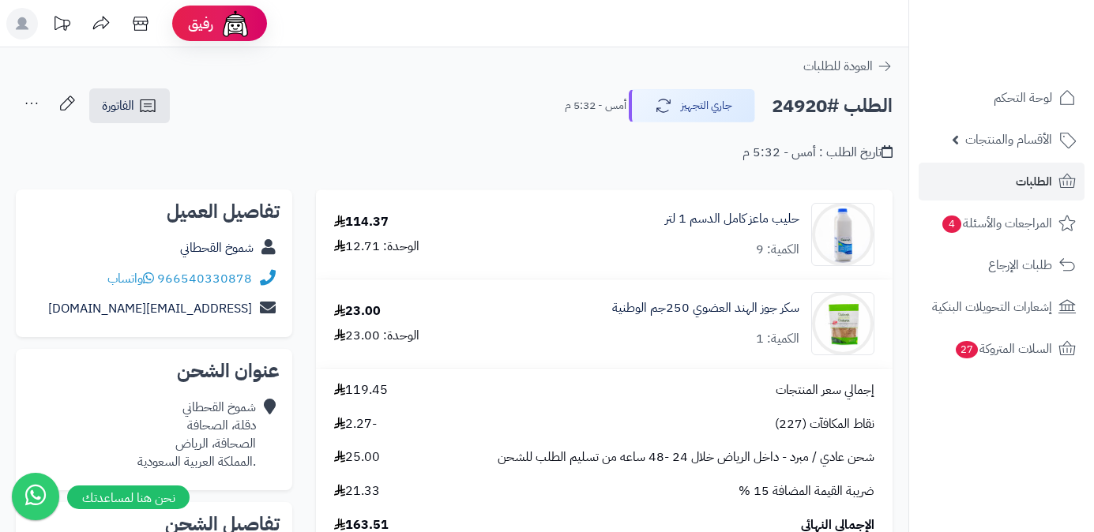
scroll to position [215, 0]
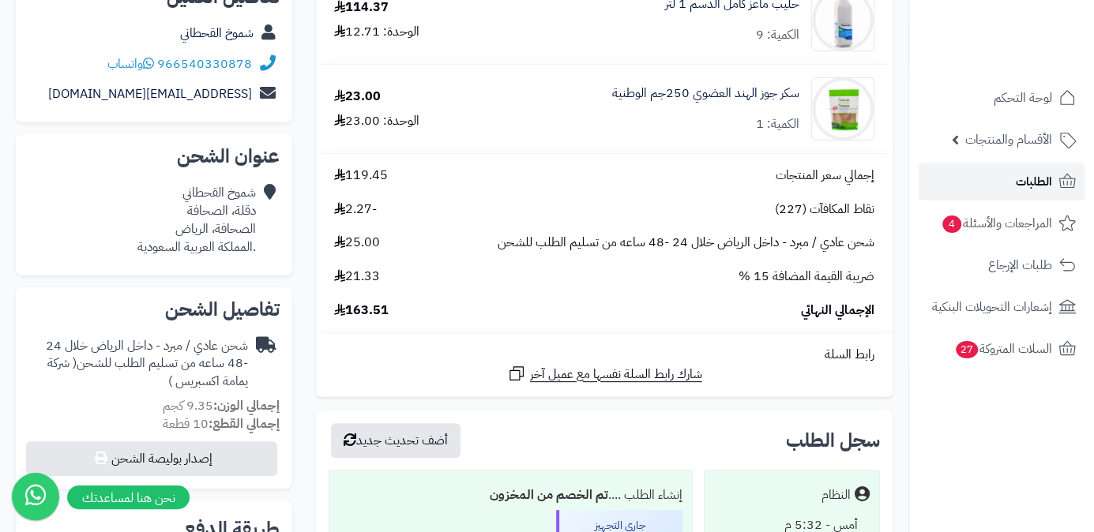
click at [964, 179] on link "الطلبات" at bounding box center [1002, 182] width 166 height 38
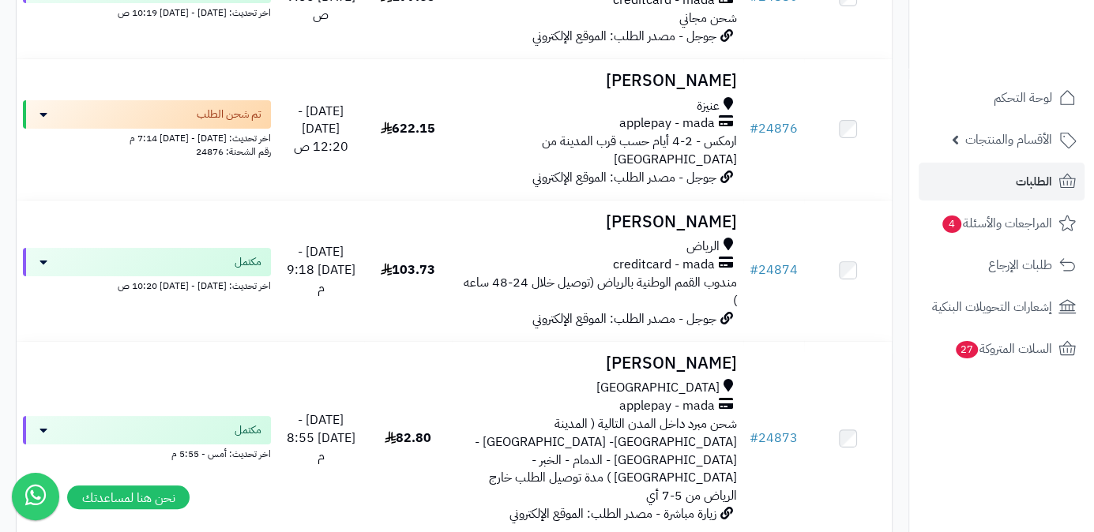
scroll to position [4020, 0]
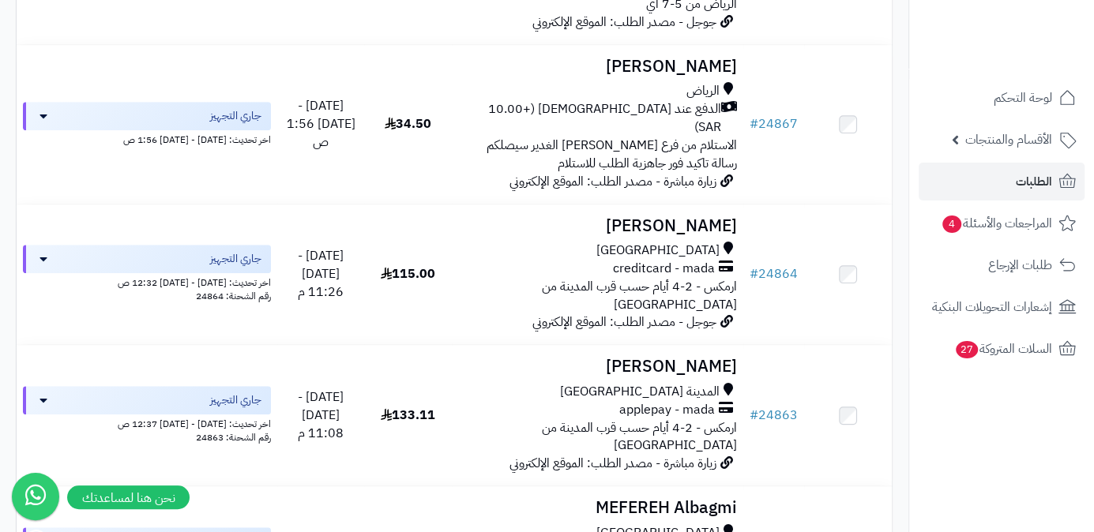
scroll to position [646, 0]
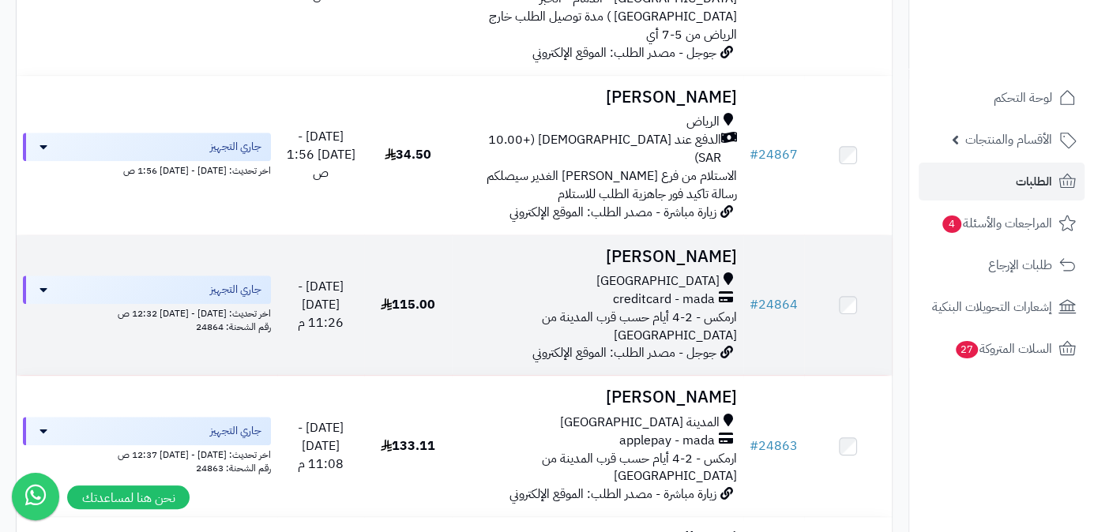
click at [661, 248] on h3 "[PERSON_NAME]" at bounding box center [597, 257] width 279 height 18
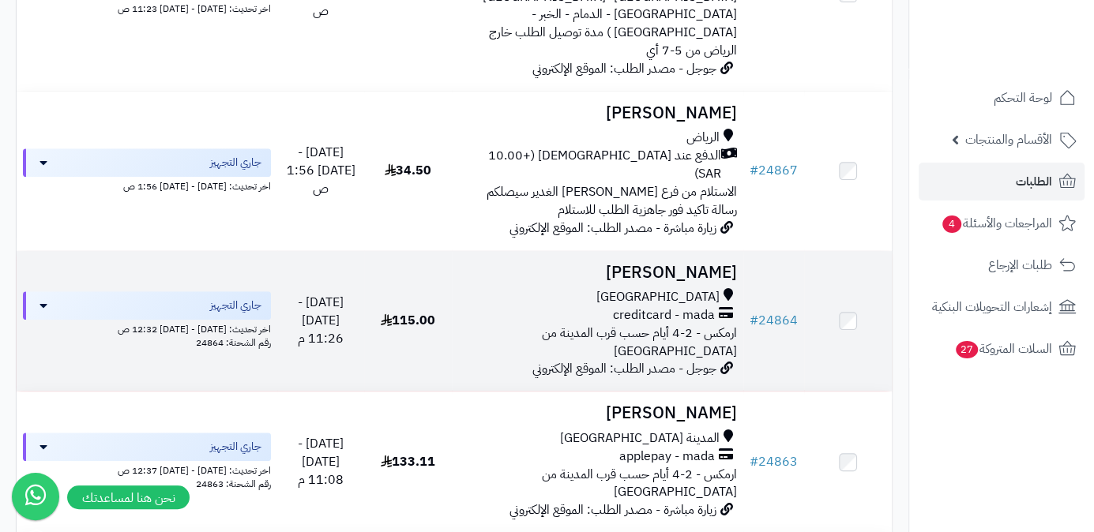
scroll to position [718, 0]
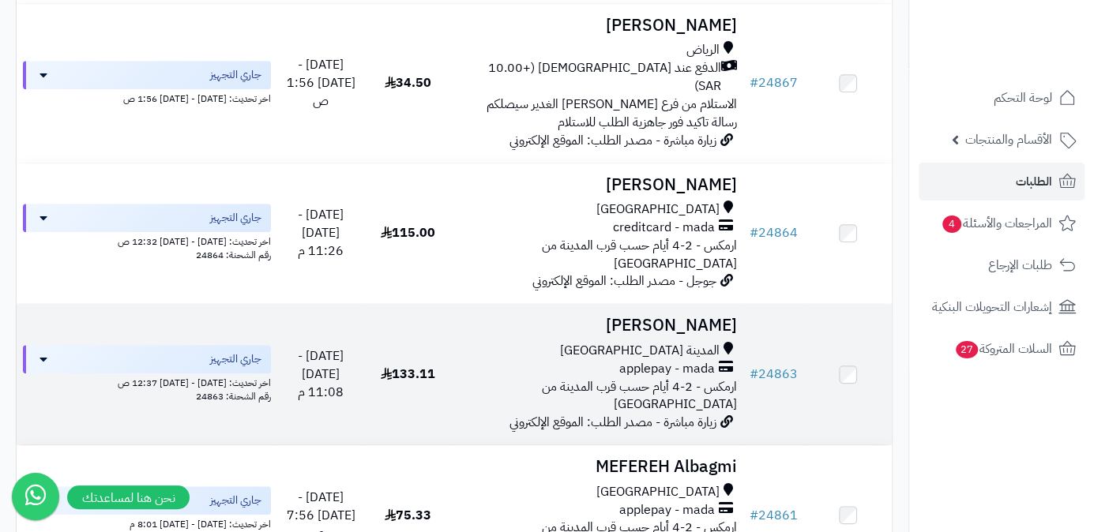
click at [653, 317] on h3 "[PERSON_NAME]" at bounding box center [597, 326] width 279 height 18
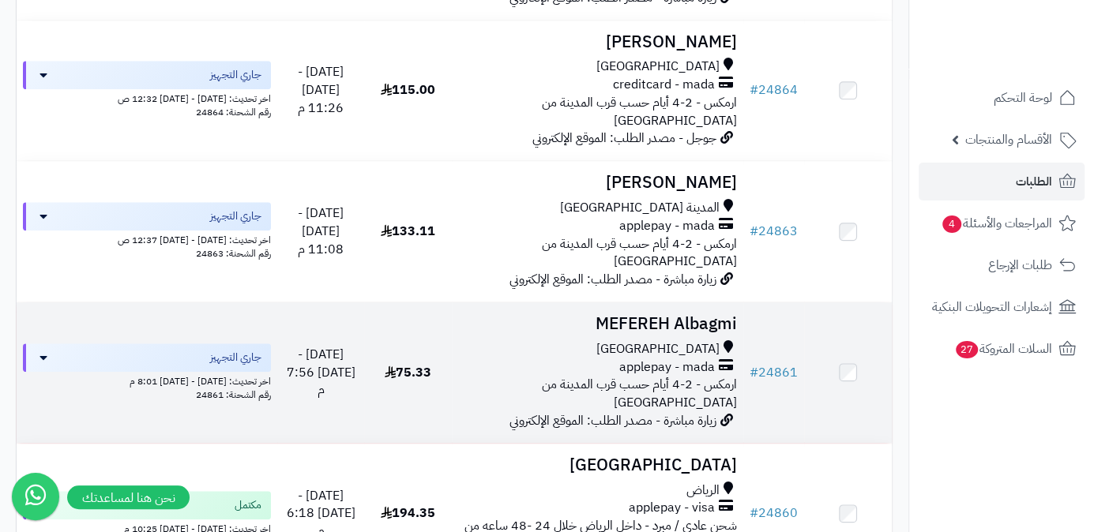
click at [661, 315] on h3 "MEFEREH Albagmi" at bounding box center [597, 324] width 279 height 18
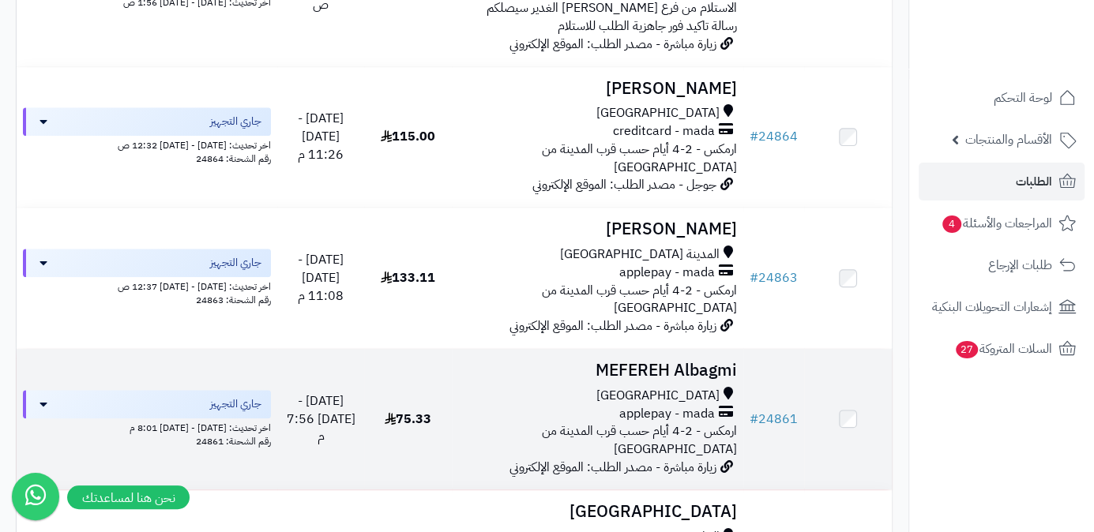
scroll to position [790, 0]
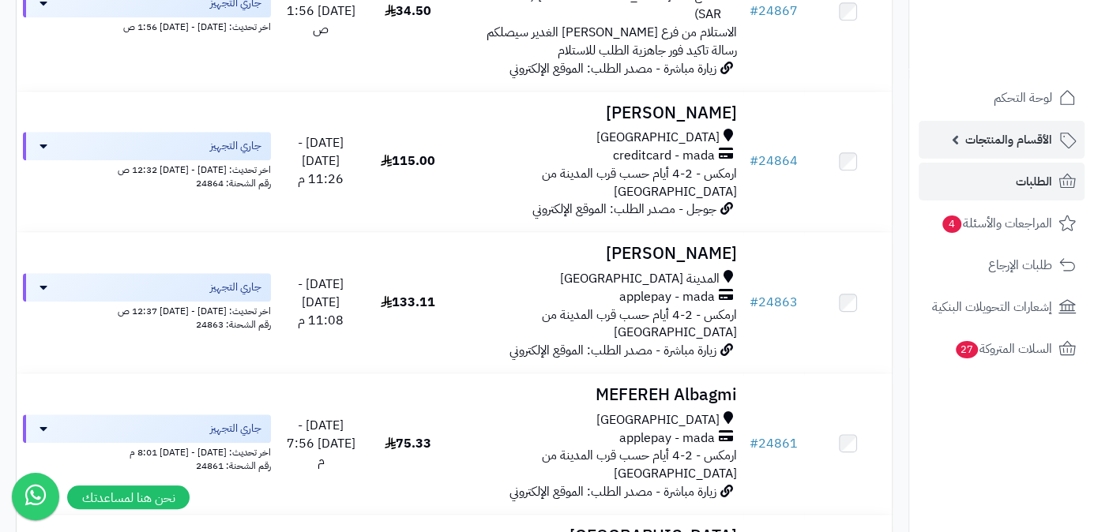
click at [987, 137] on span "الأقسام والمنتجات" at bounding box center [1008, 140] width 87 height 22
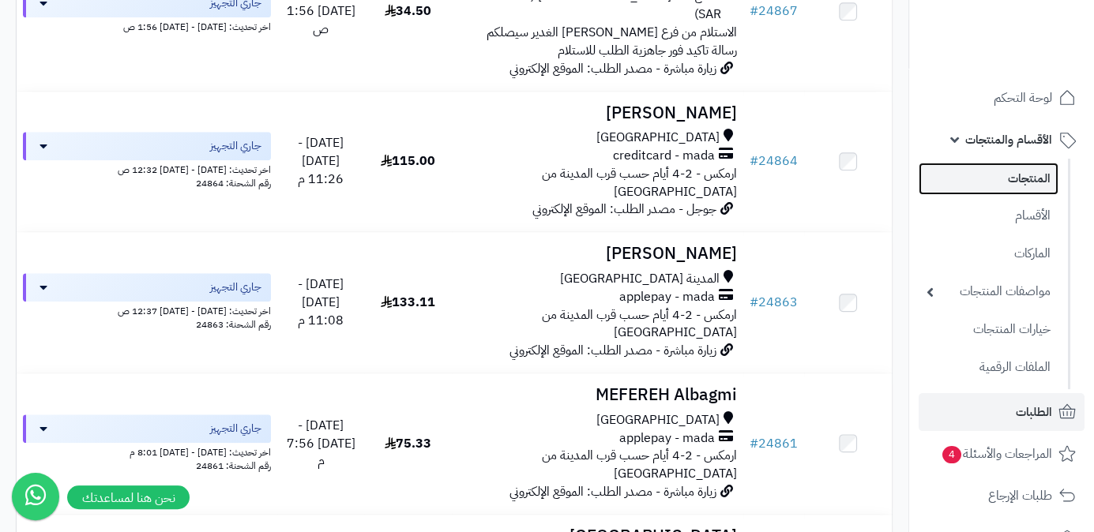
click at [1006, 190] on link "المنتجات" at bounding box center [989, 179] width 140 height 32
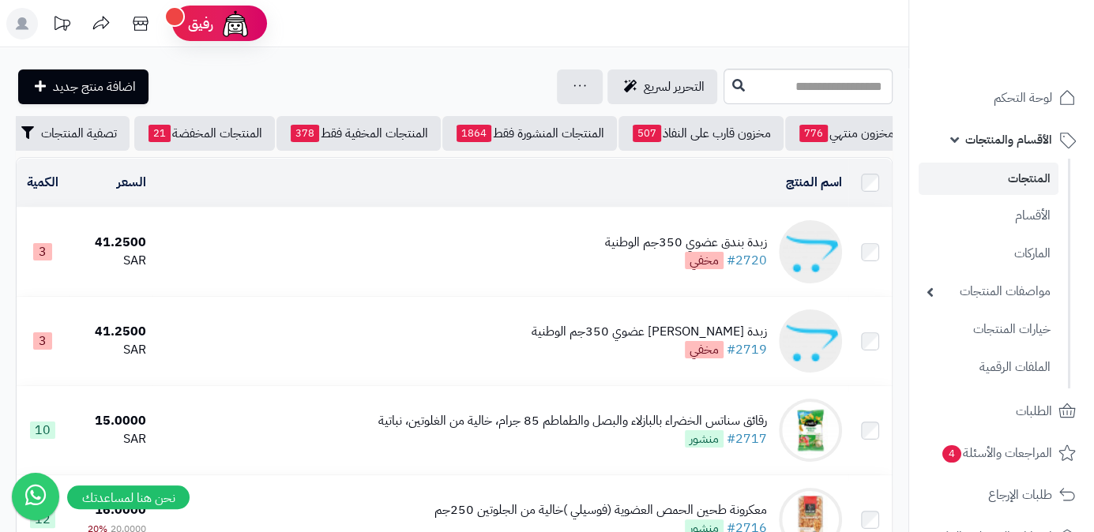
scroll to position [0, -165]
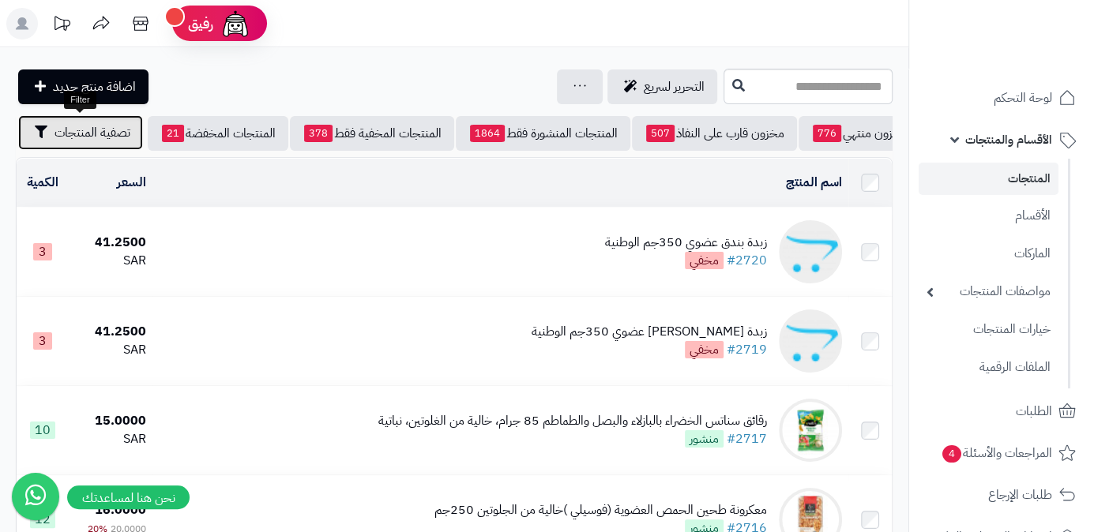
click at [62, 137] on span "تصفية المنتجات" at bounding box center [92, 132] width 76 height 19
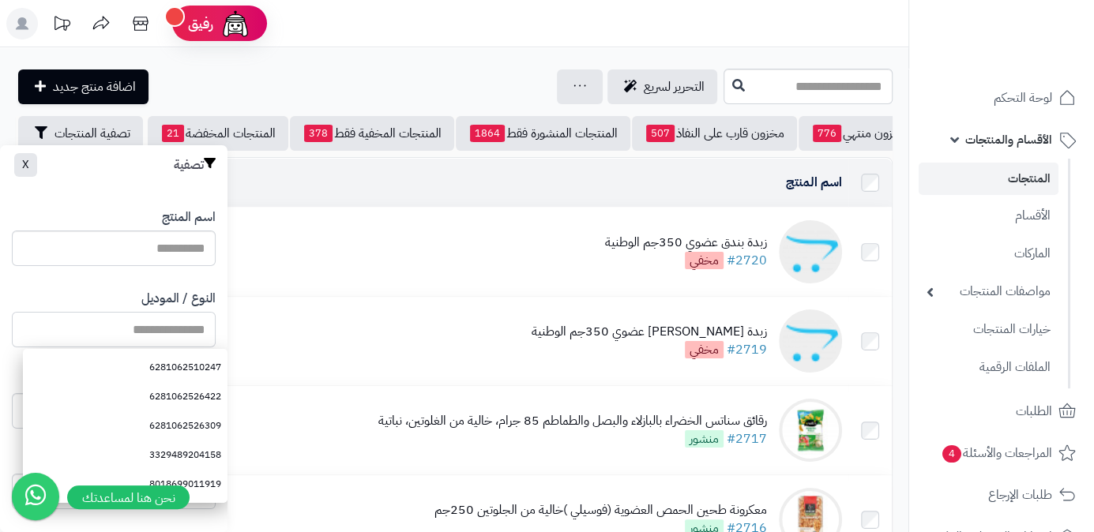
paste input "**********"
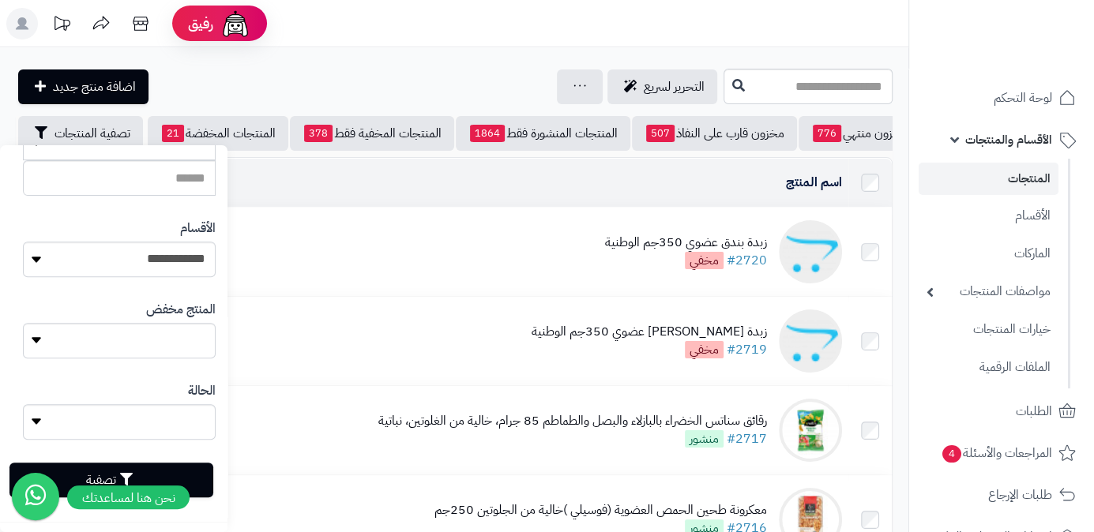
scroll to position [433, 0]
type input "**********"
click at [207, 469] on button "تصفية" at bounding box center [111, 477] width 204 height 35
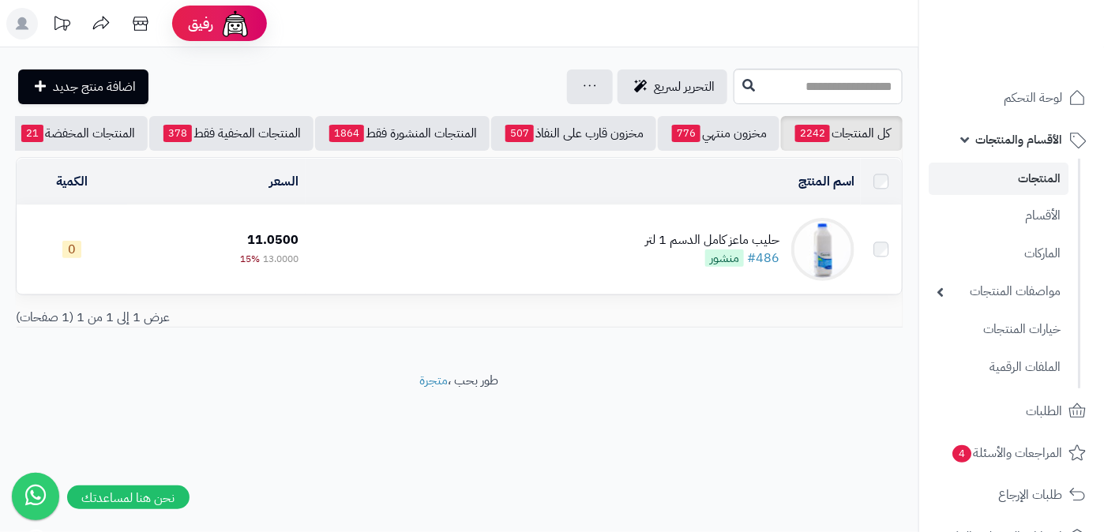
click at [654, 250] on div "حليب ماعز كامل الدسم 1 لتر" at bounding box center [712, 240] width 134 height 18
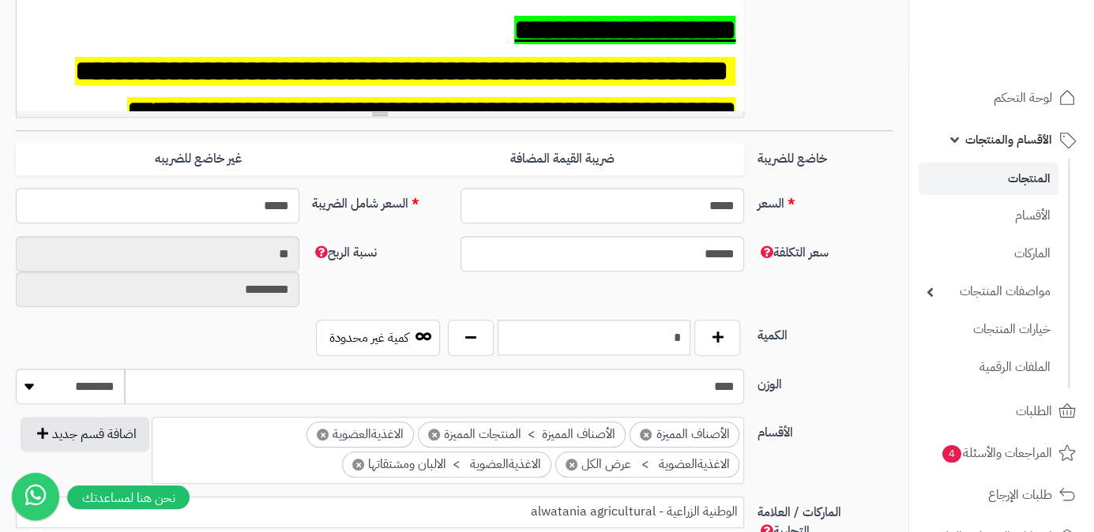
scroll to position [574, 0]
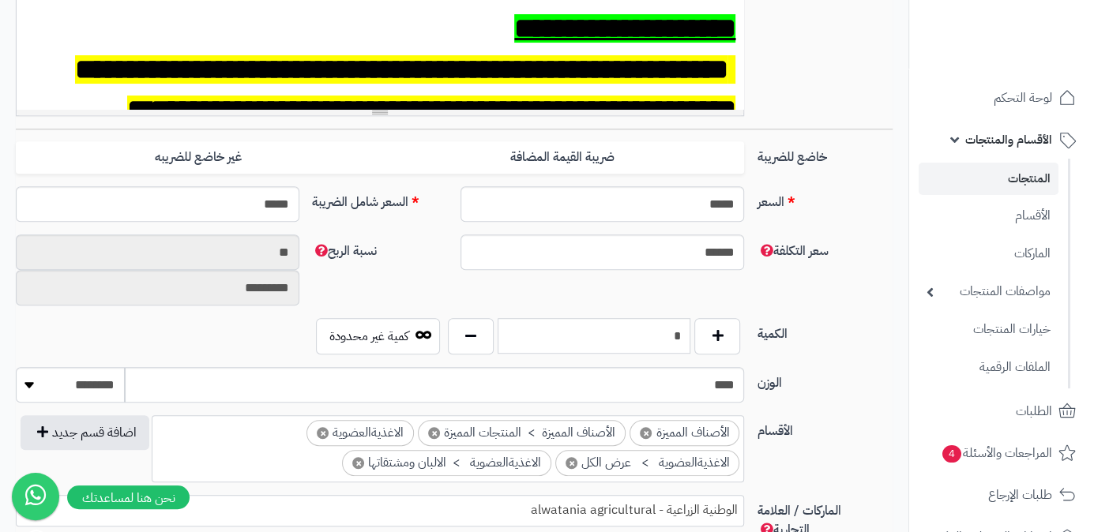
click at [667, 329] on input "*" at bounding box center [595, 336] width 194 height 36
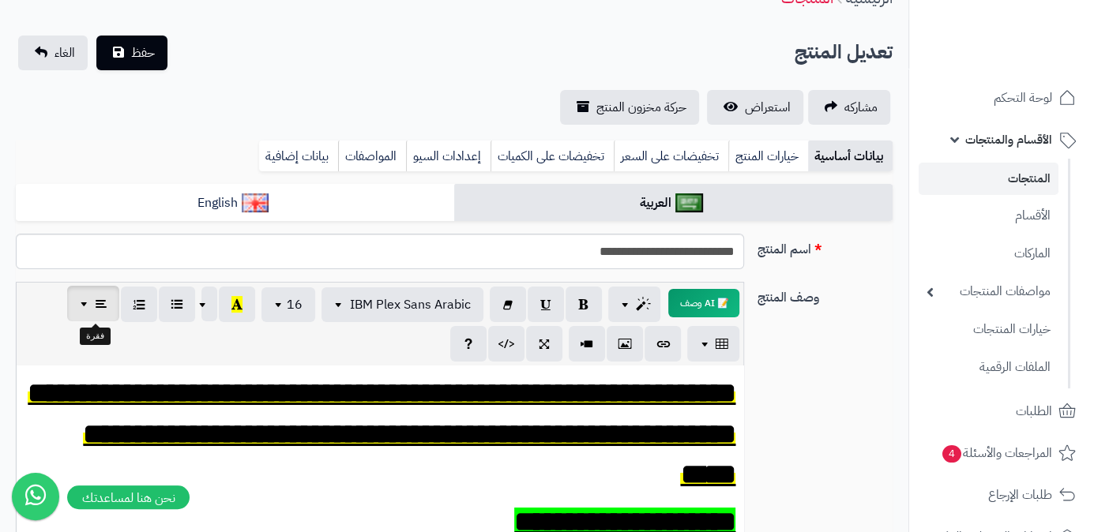
scroll to position [0, 0]
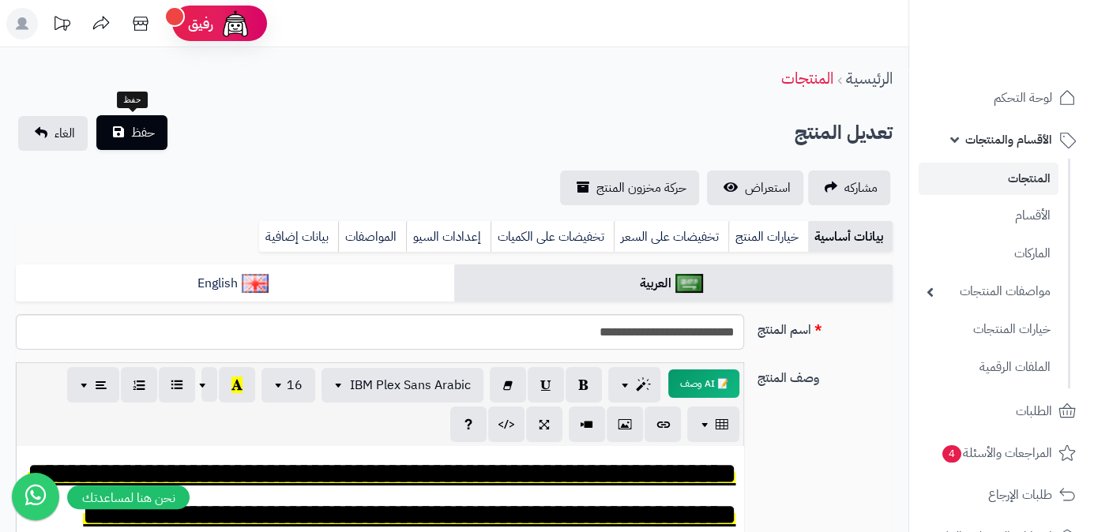
type input "*"
click at [116, 131] on button "حفظ" at bounding box center [131, 132] width 71 height 35
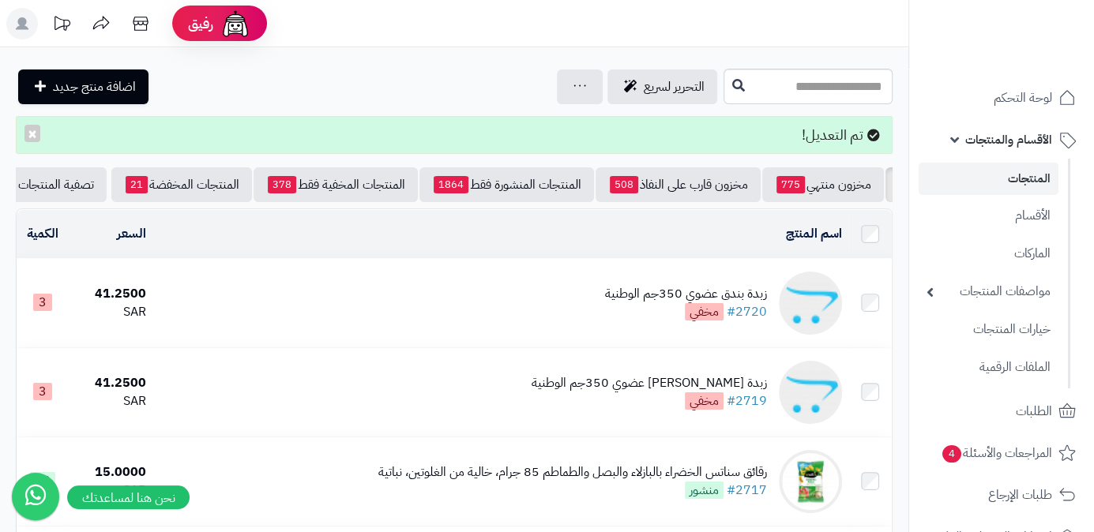
scroll to position [0, -165]
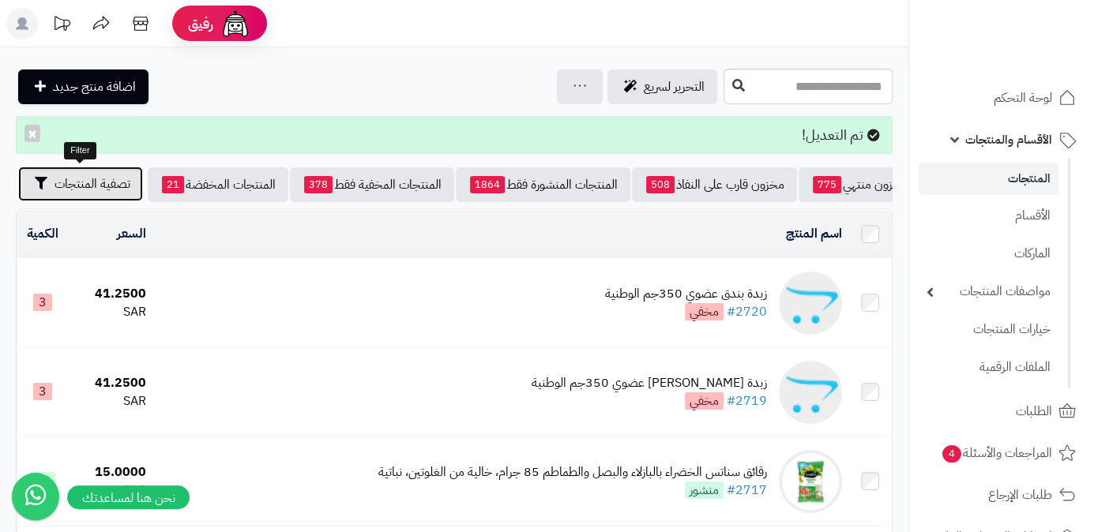
click at [78, 197] on button "تصفية المنتجات" at bounding box center [80, 184] width 125 height 35
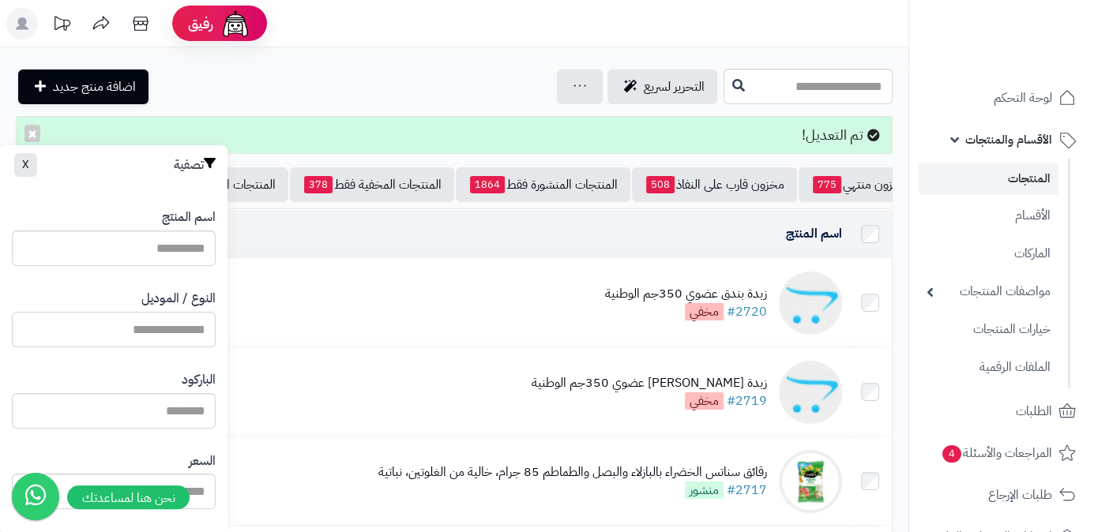
drag, startPoint x: 141, startPoint y: 348, endPoint x: 99, endPoint y: 327, distance: 46.6
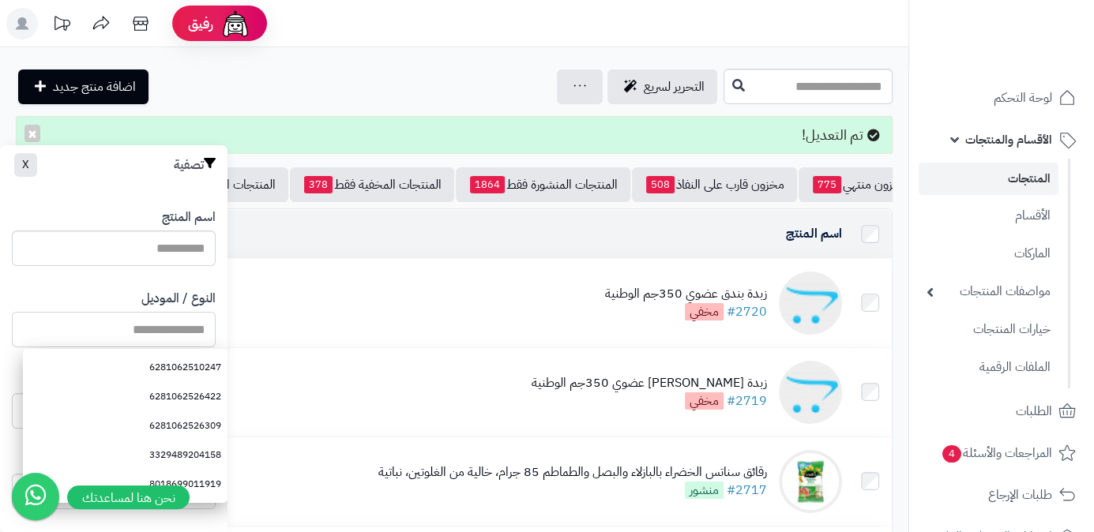
paste input "**********"
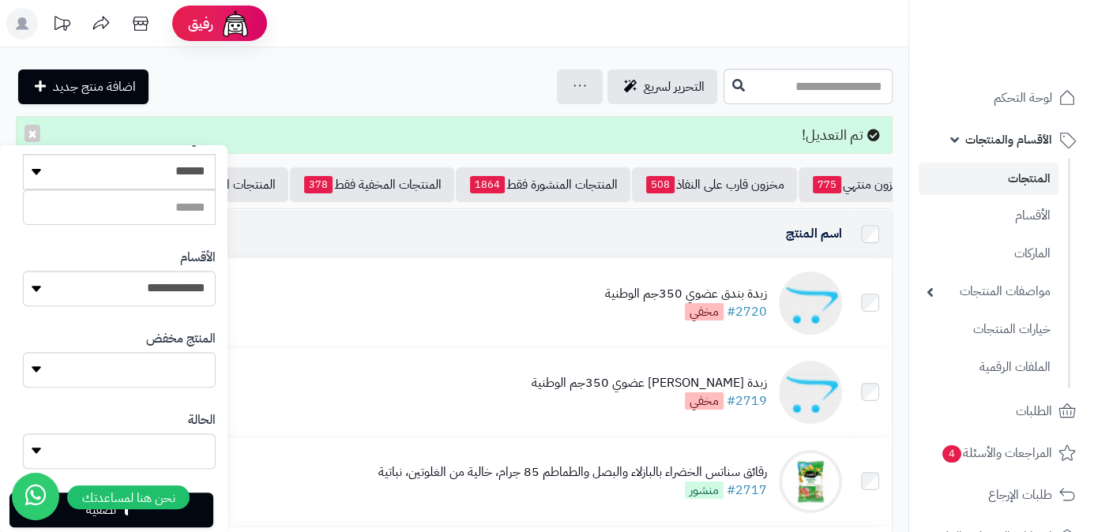
scroll to position [433, 0]
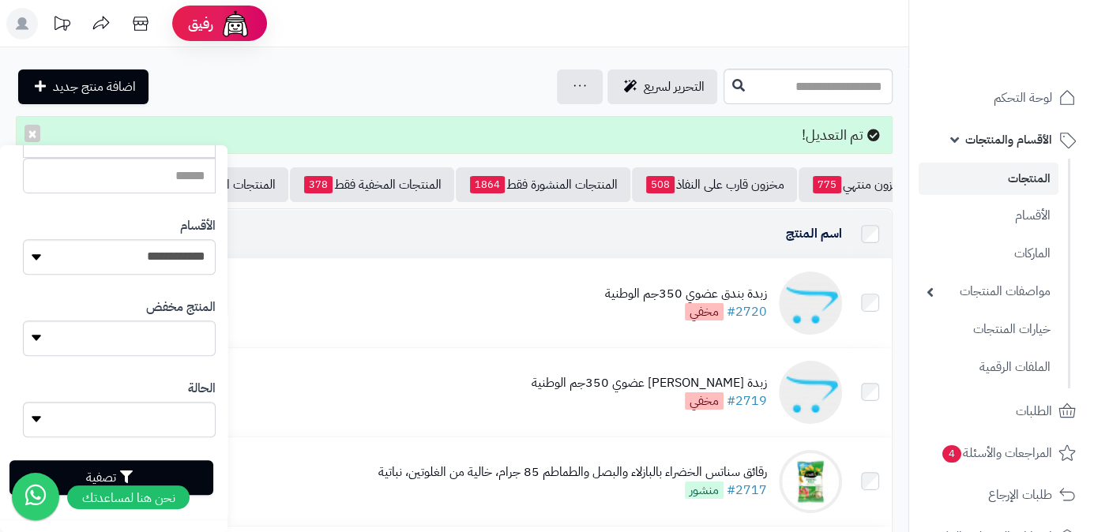
type input "**********"
click at [191, 481] on button "تصفية" at bounding box center [111, 477] width 204 height 35
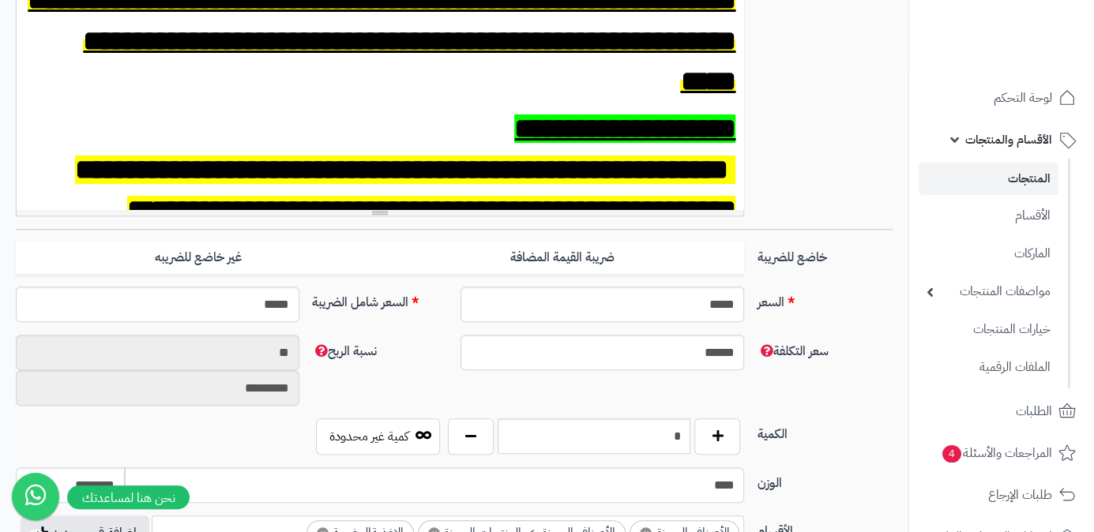
scroll to position [574, 0]
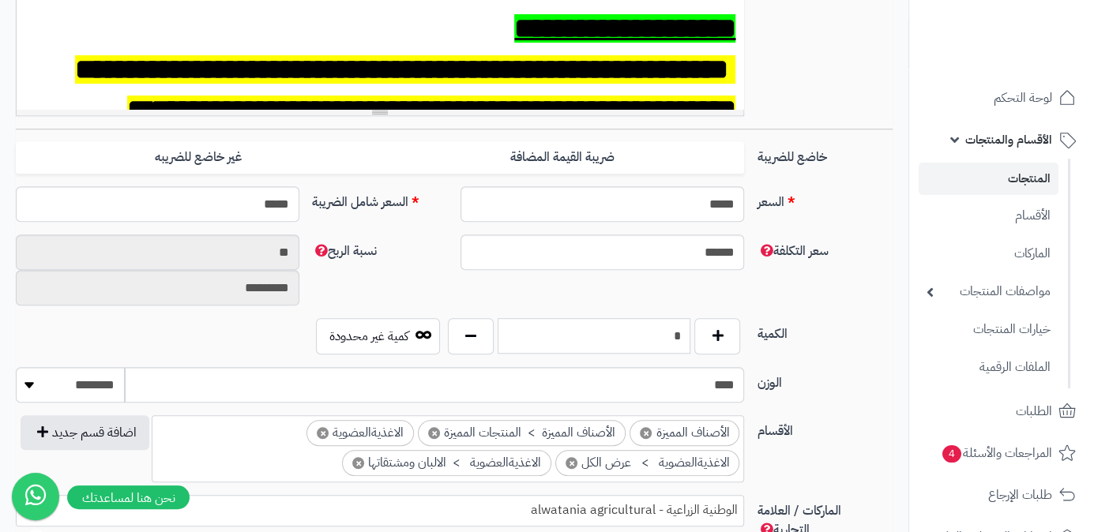
click at [665, 334] on input "*" at bounding box center [595, 336] width 194 height 36
type input "**"
click at [596, 295] on div "سعر التكلفة ****** نسبة الربح ** *********" at bounding box center [453, 277] width 889 height 84
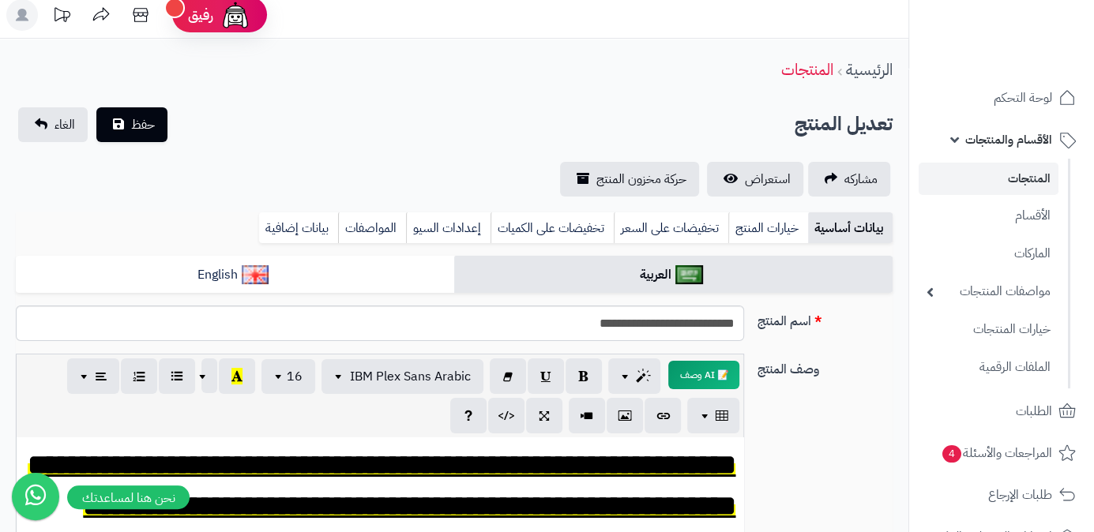
scroll to position [0, 0]
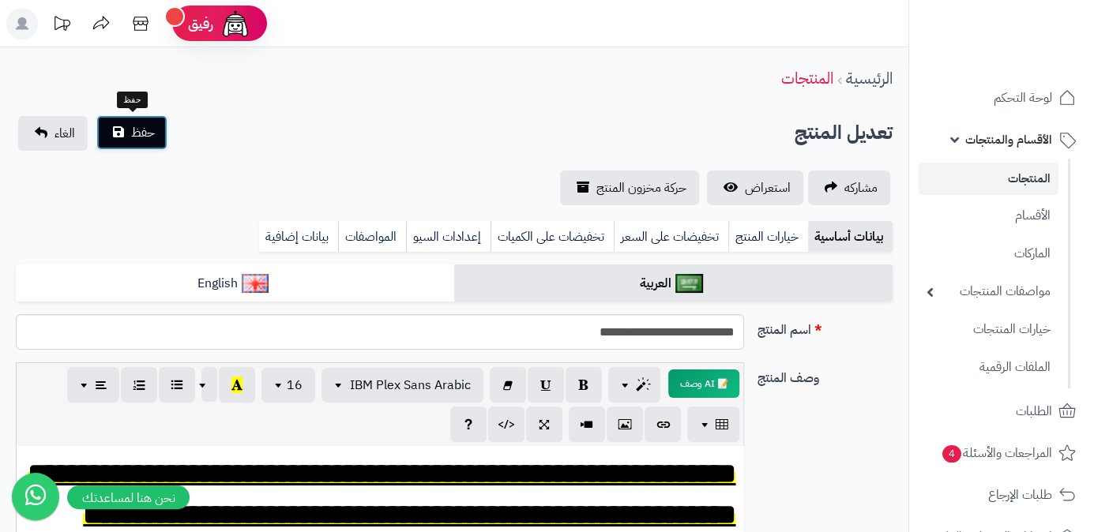
click at [109, 135] on button "حفظ" at bounding box center [131, 132] width 71 height 35
